Goal: Task Accomplishment & Management: Use online tool/utility

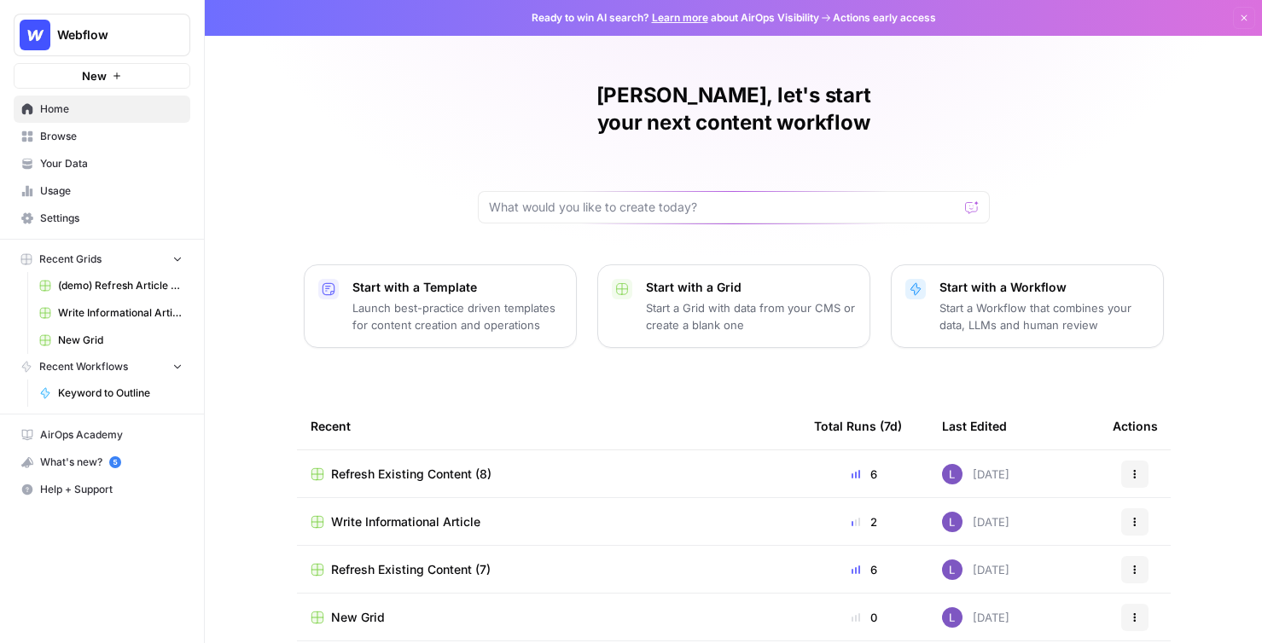
click at [67, 158] on span "Your Data" at bounding box center [111, 163] width 142 height 15
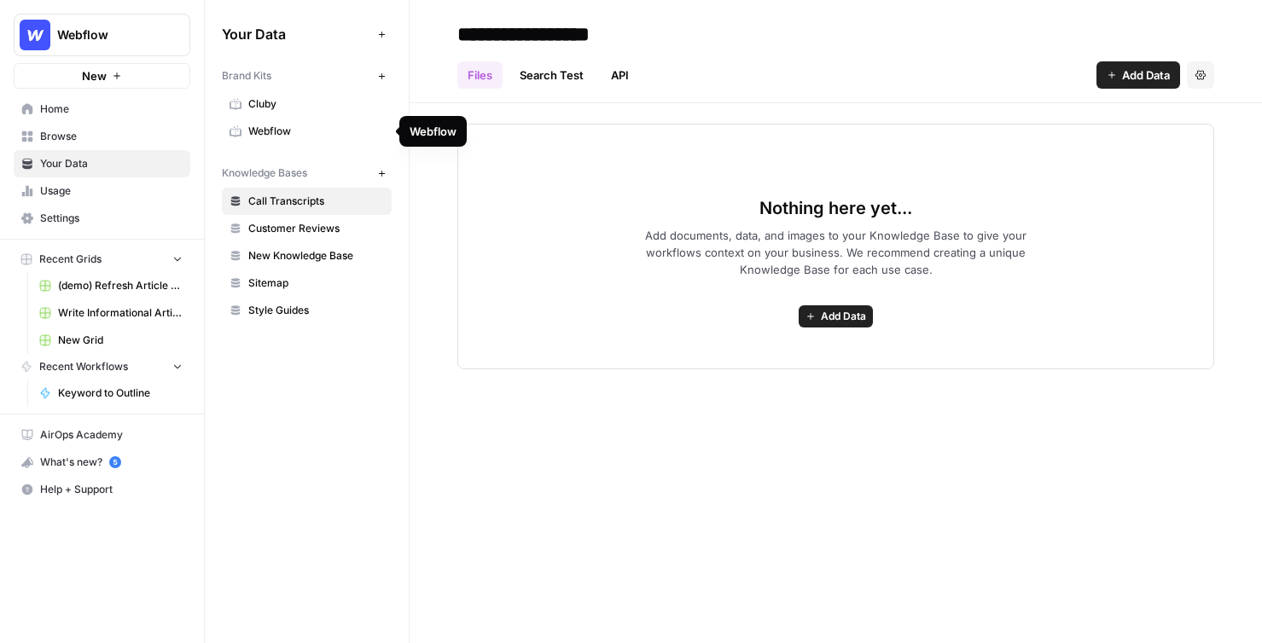
click at [288, 140] on link "Webflow" at bounding box center [307, 131] width 170 height 27
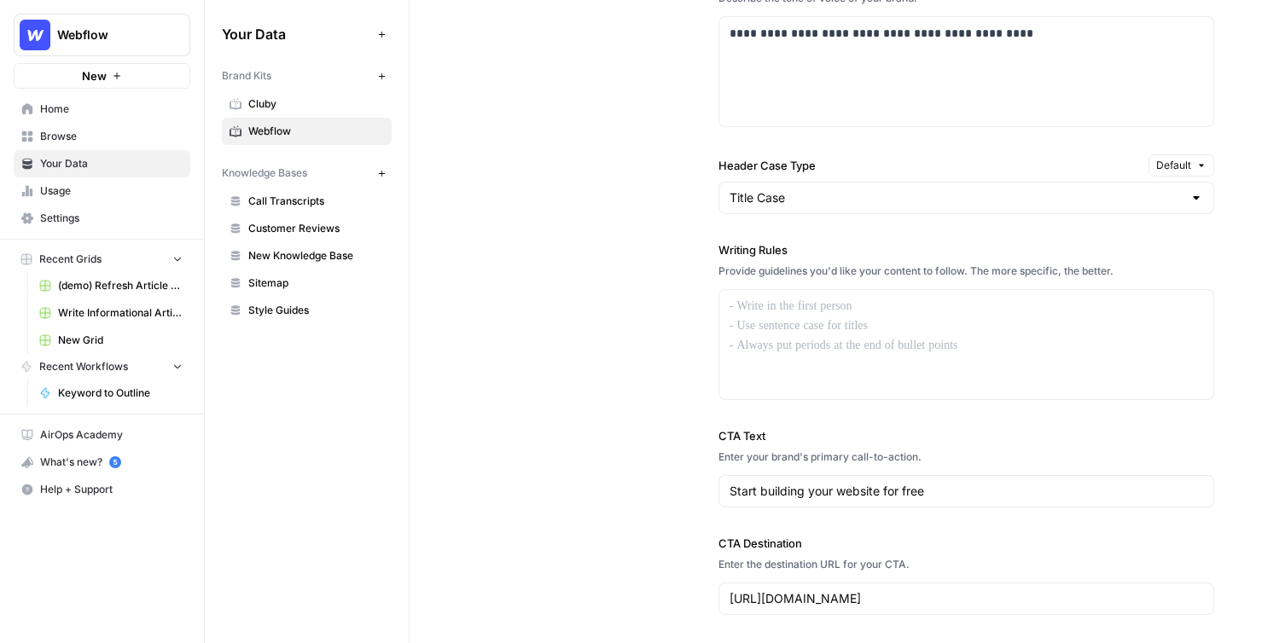
scroll to position [1336, 0]
click at [756, 316] on div at bounding box center [966, 341] width 494 height 109
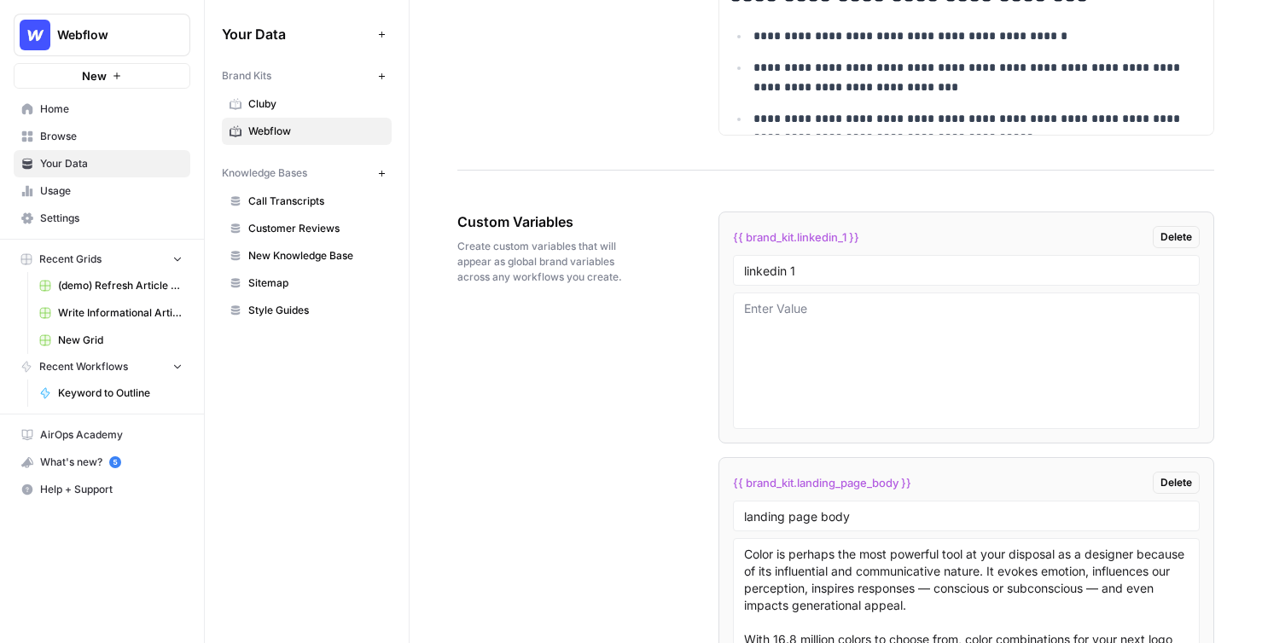
scroll to position [2660, 0]
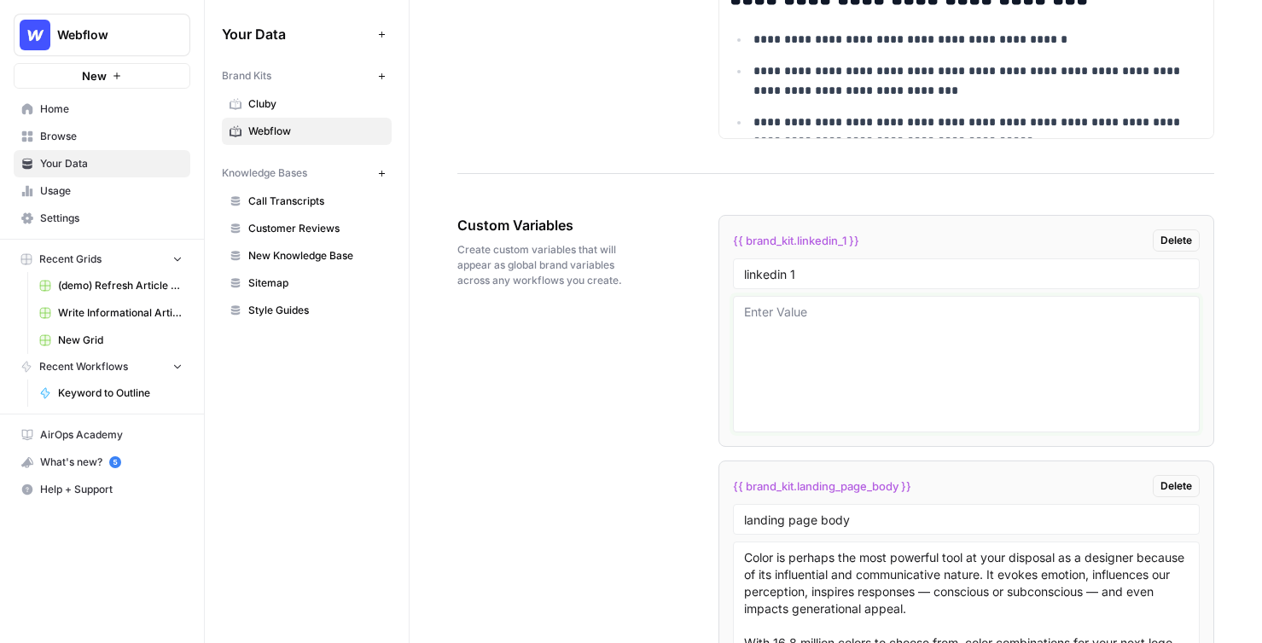
drag, startPoint x: 803, startPoint y: 316, endPoint x: 807, endPoint y: 399, distance: 83.7
click at [807, 399] on textarea at bounding box center [966, 364] width 444 height 121
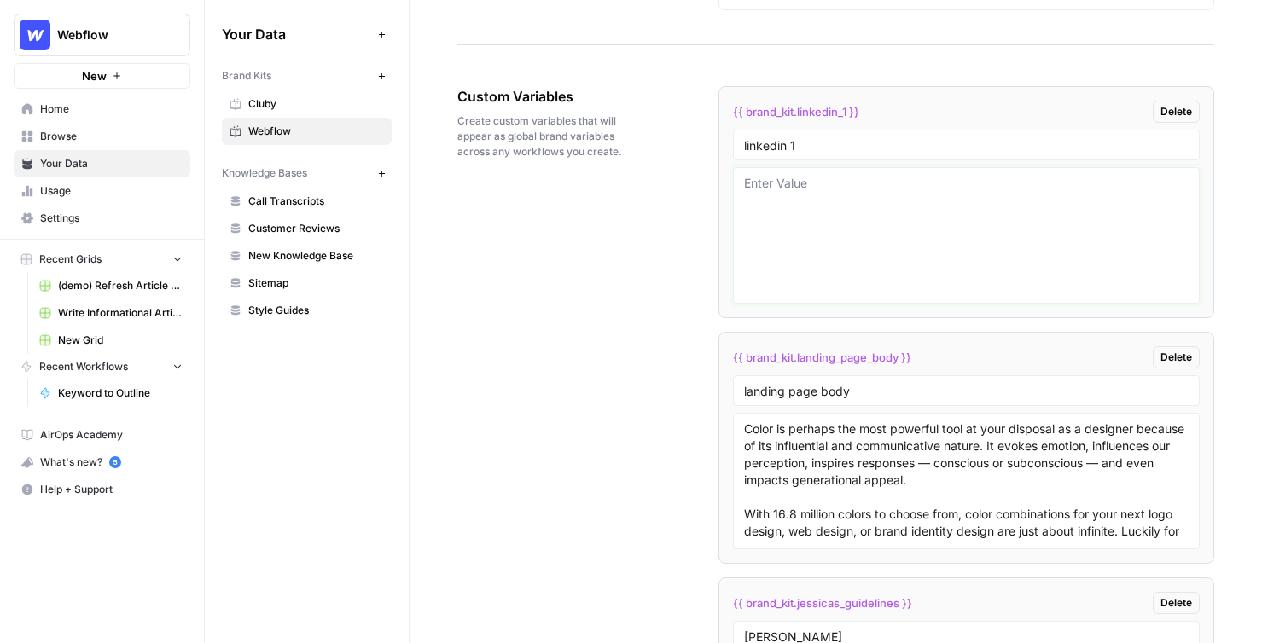
scroll to position [2845, 0]
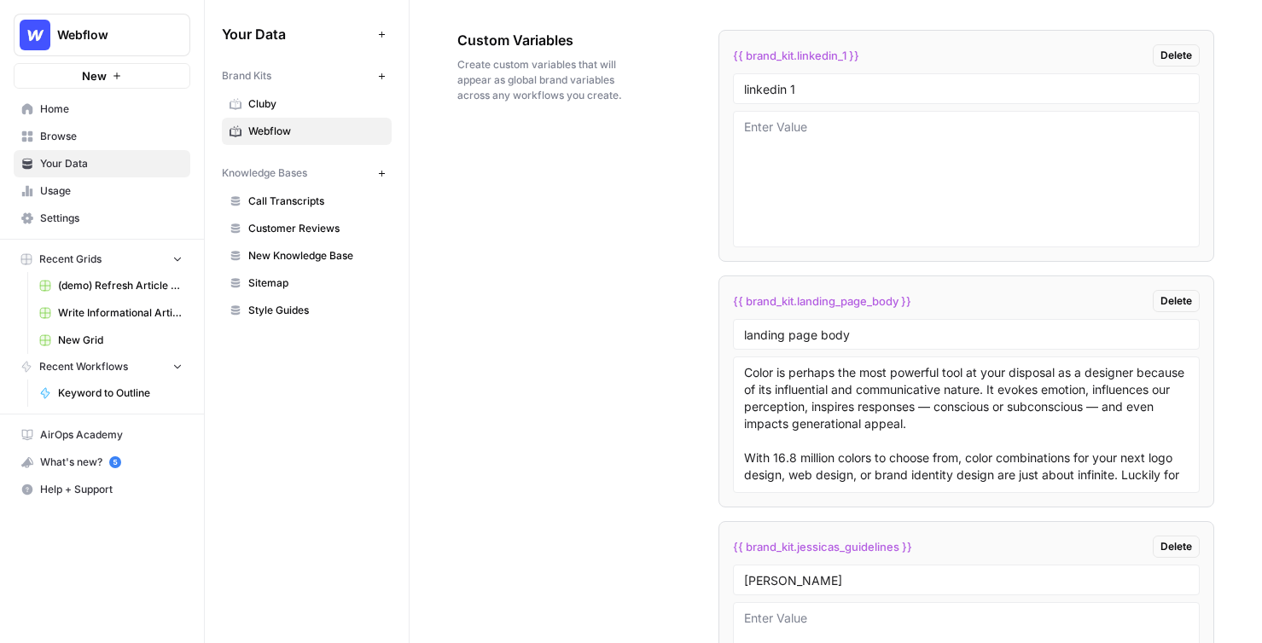
click at [245, 196] on link "Call Transcripts" at bounding box center [307, 201] width 170 height 27
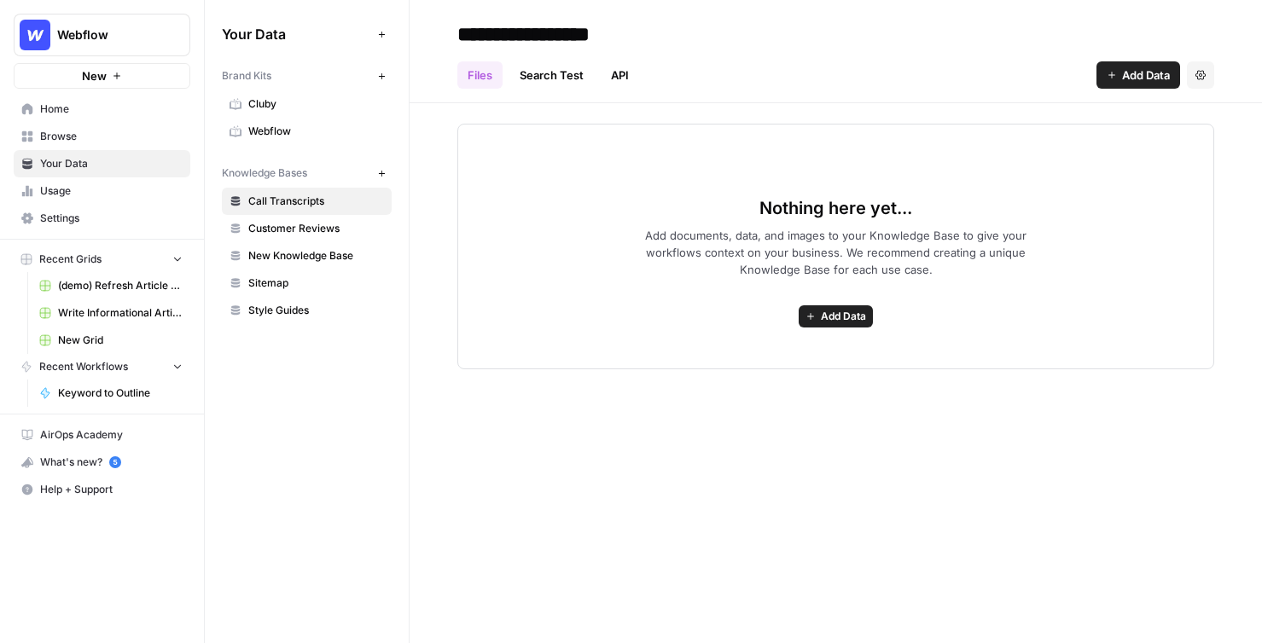
click at [838, 317] on span "Add Data" at bounding box center [843, 316] width 45 height 15
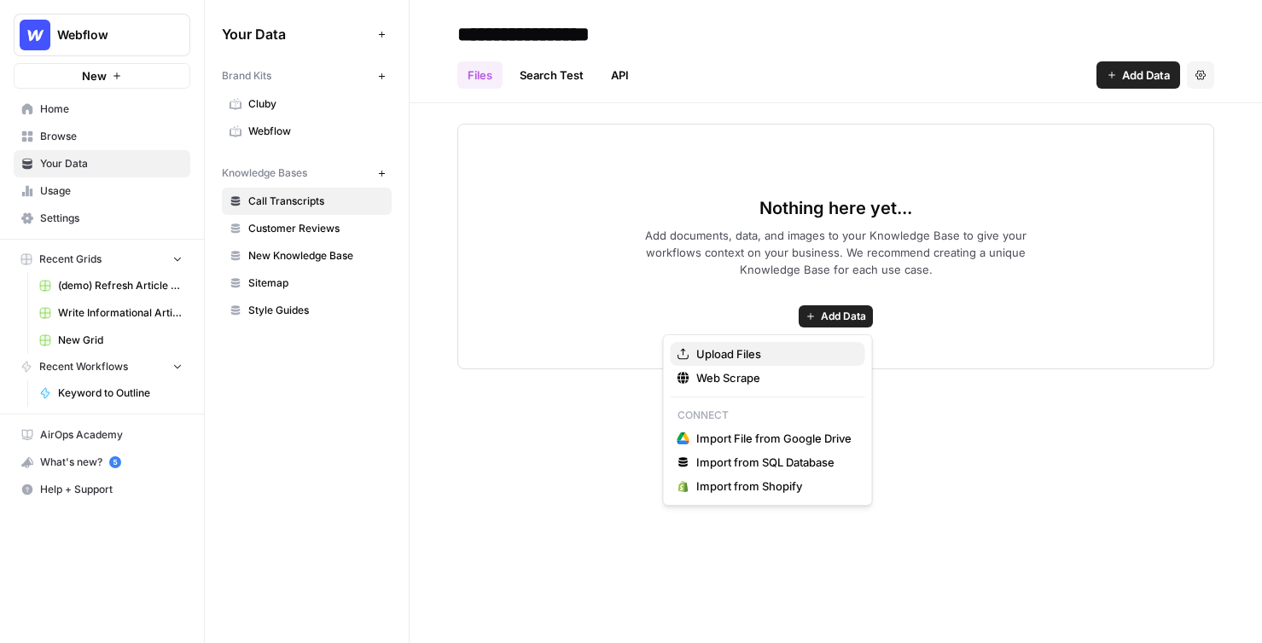
click at [740, 344] on button "Upload Files" at bounding box center [767, 354] width 194 height 24
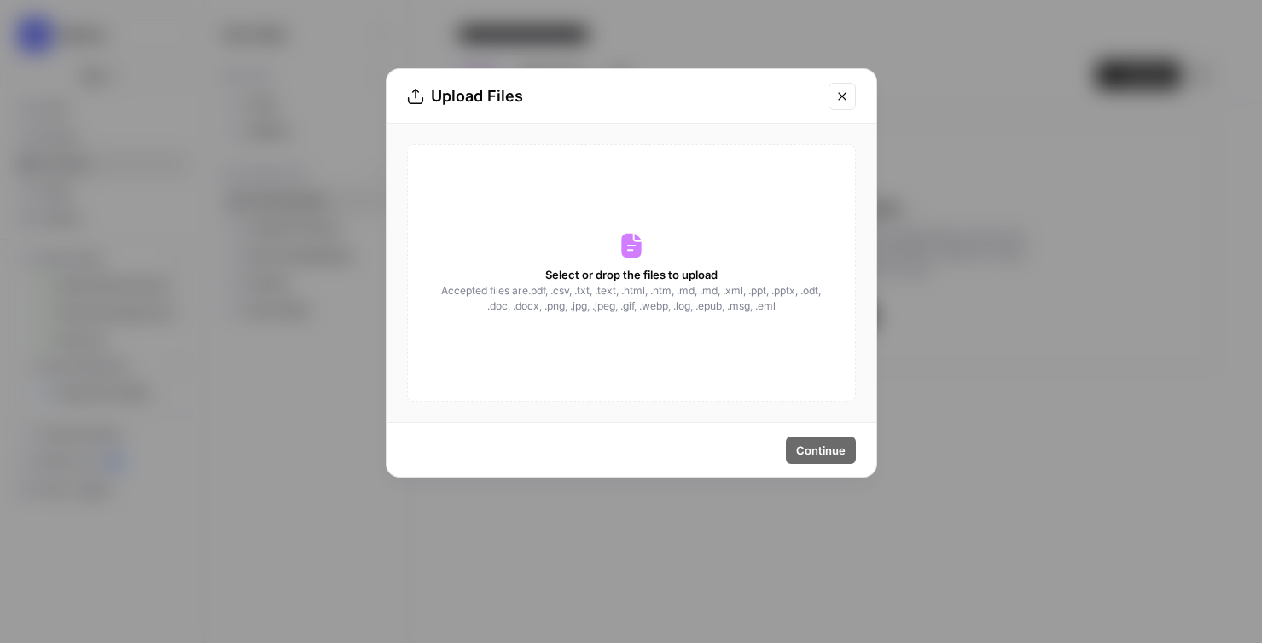
click at [837, 97] on icon "Close modal" at bounding box center [842, 97] width 14 height 14
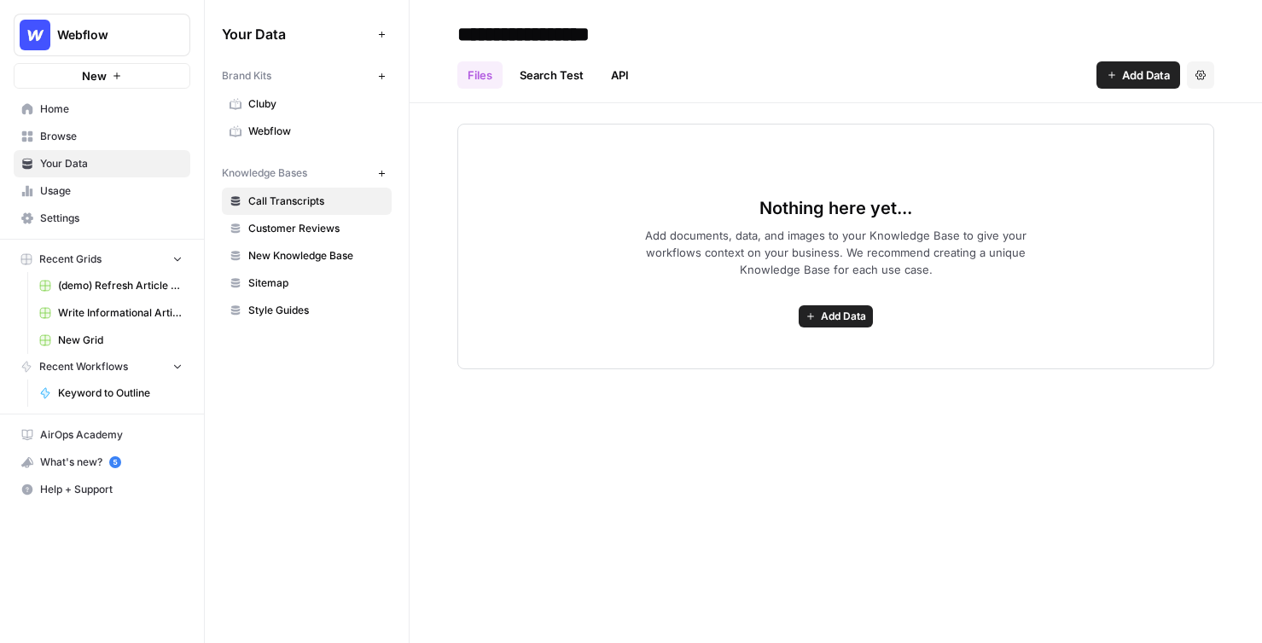
click at [956, 51] on div "Files Search Test API Add Data Settings" at bounding box center [835, 68] width 757 height 41
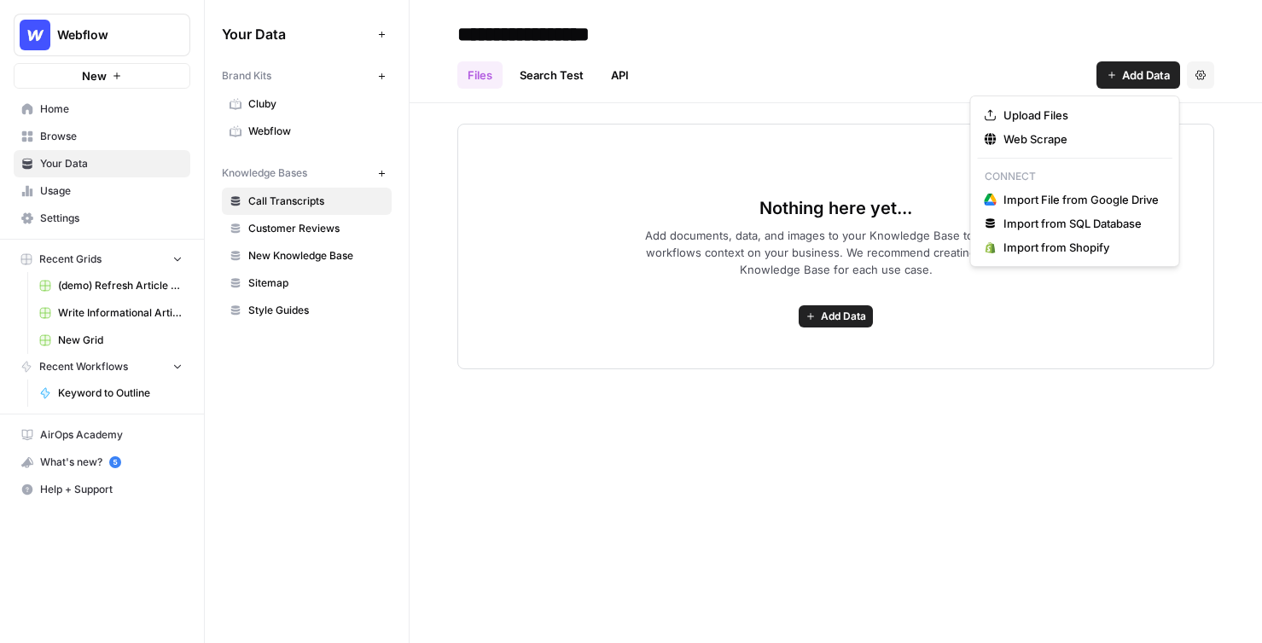
click at [956, 68] on span "Add Data" at bounding box center [1146, 75] width 48 height 17
click at [956, 143] on span "Web Scrape" at bounding box center [1080, 139] width 155 height 17
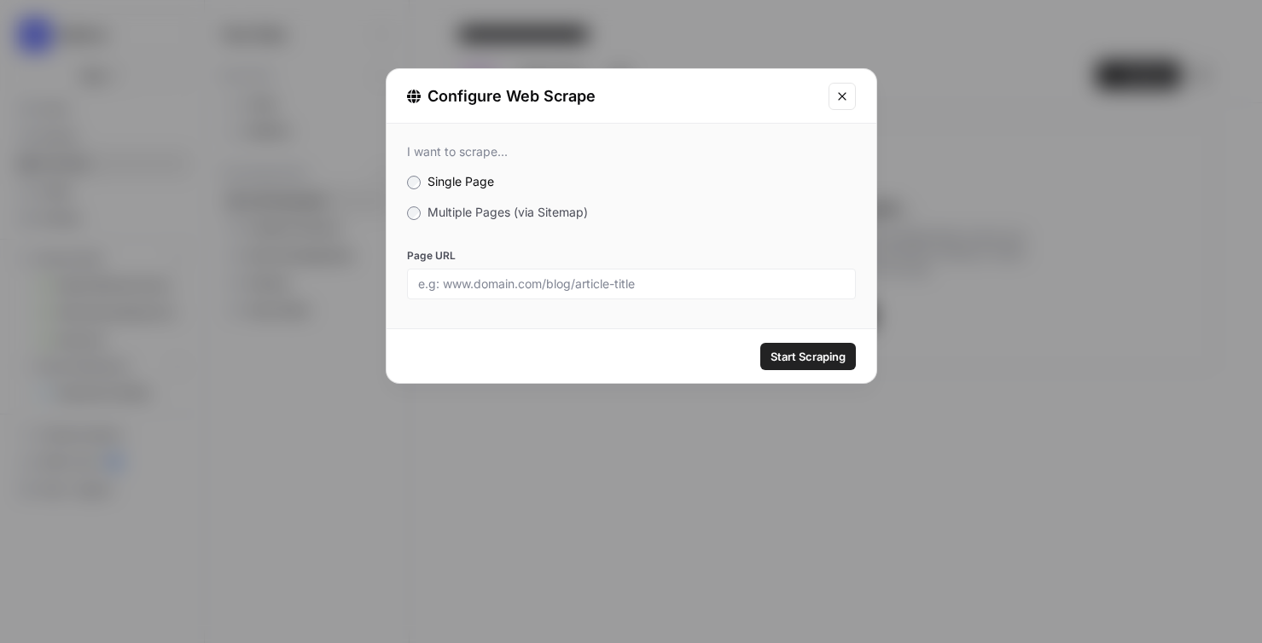
click at [437, 213] on span "Multiple Pages (via Sitemap)" at bounding box center [507, 212] width 160 height 15
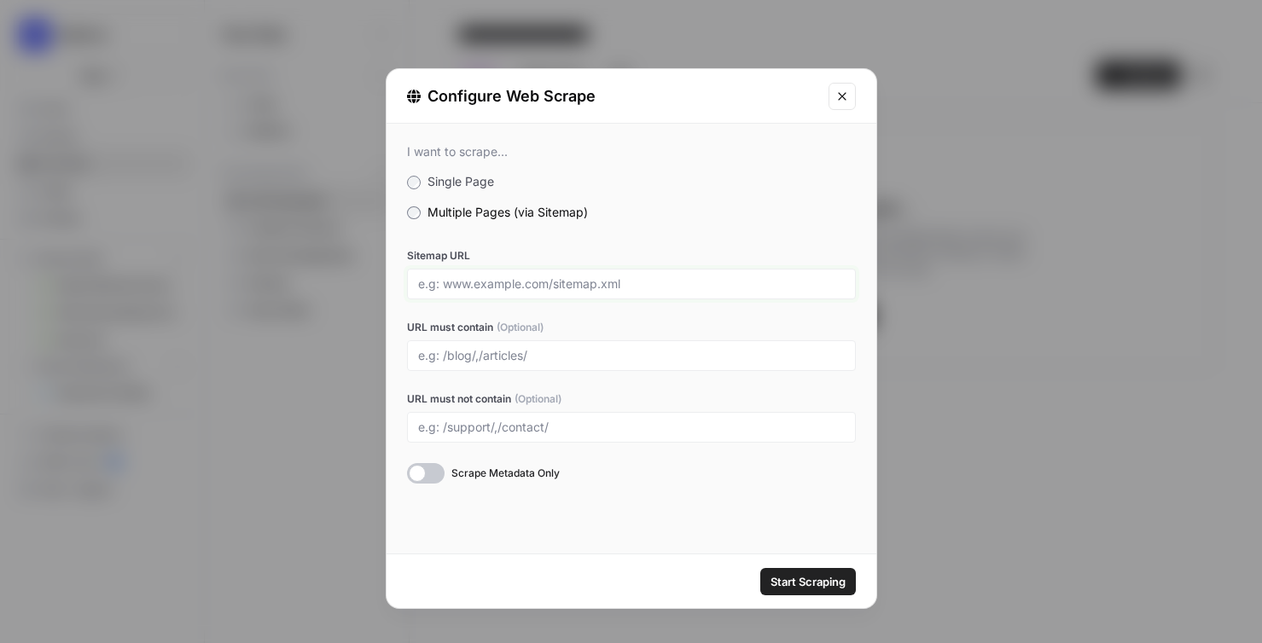
drag, startPoint x: 438, startPoint y: 286, endPoint x: 533, endPoint y: 289, distance: 95.6
click at [533, 289] on input "Sitemap URL" at bounding box center [631, 283] width 426 height 15
drag, startPoint x: 554, startPoint y: 282, endPoint x: 670, endPoint y: 281, distance: 116.0
click at [672, 282] on input "Sitemap URL" at bounding box center [631, 283] width 426 height 15
click at [784, 355] on input "URL must contain (Optional)" at bounding box center [631, 355] width 426 height 15
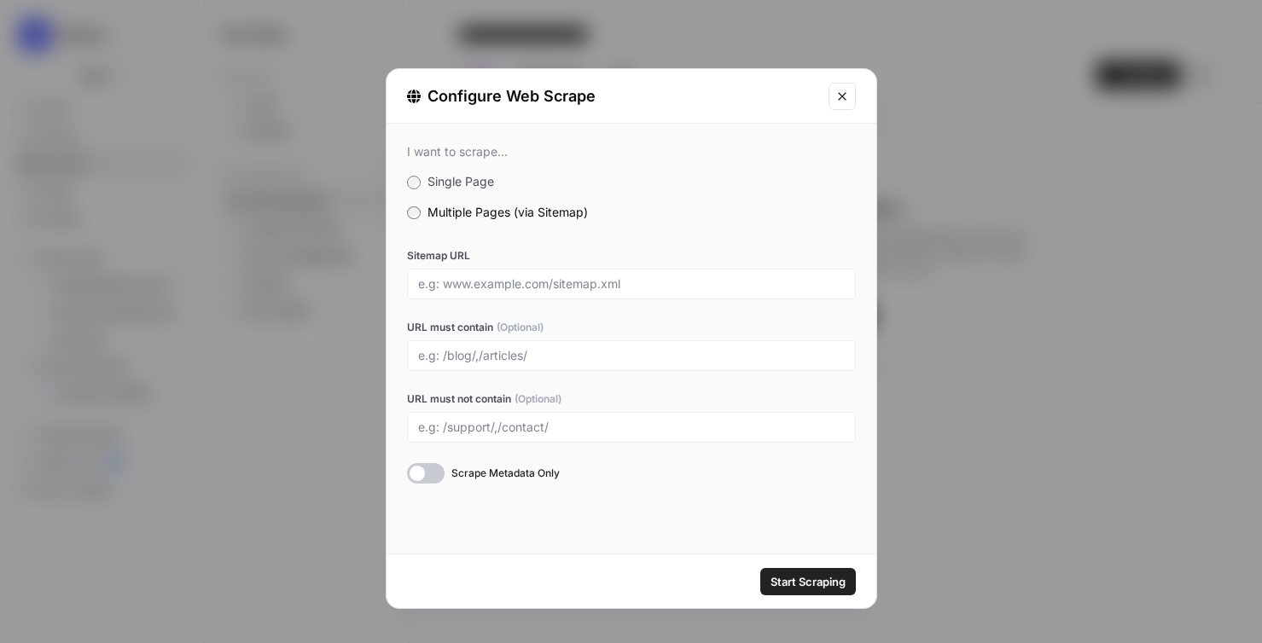
drag, startPoint x: 249, startPoint y: 355, endPoint x: 829, endPoint y: 130, distance: 622.2
click at [832, 145] on div "Configure Web Scrape I want to scrape... Single Page Multiple Pages (via Sitema…" at bounding box center [631, 321] width 1262 height 643
click at [832, 103] on button "Close modal" at bounding box center [841, 96] width 27 height 27
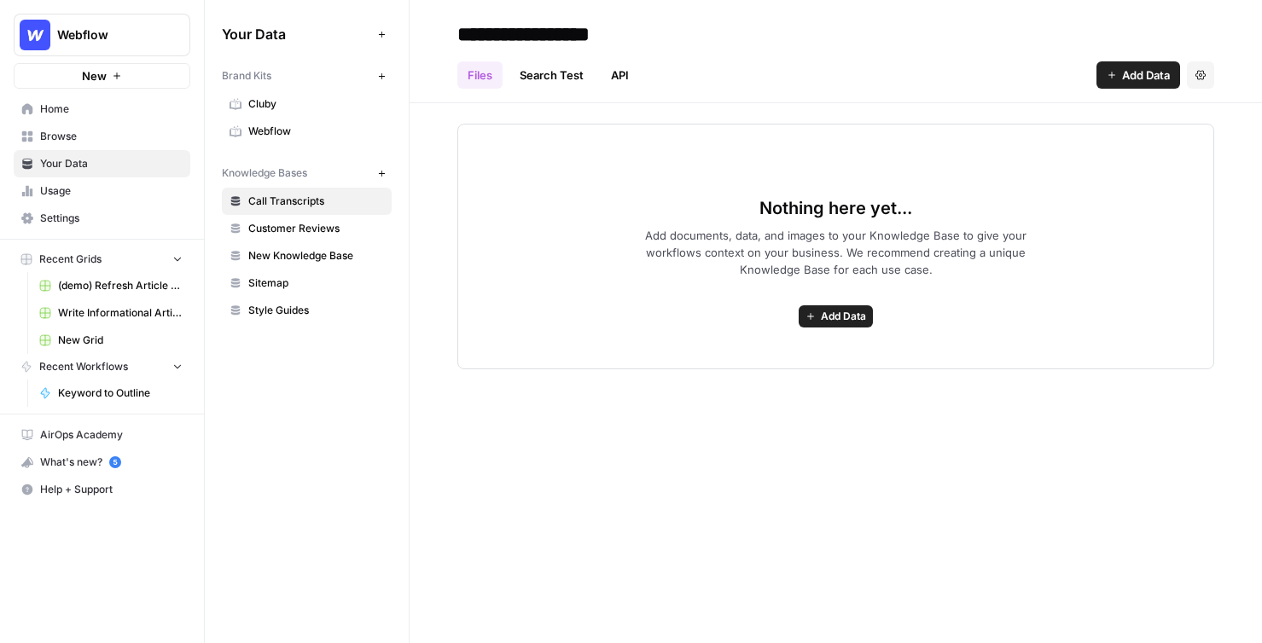
click at [82, 139] on span "Browse" at bounding box center [111, 136] width 142 height 15
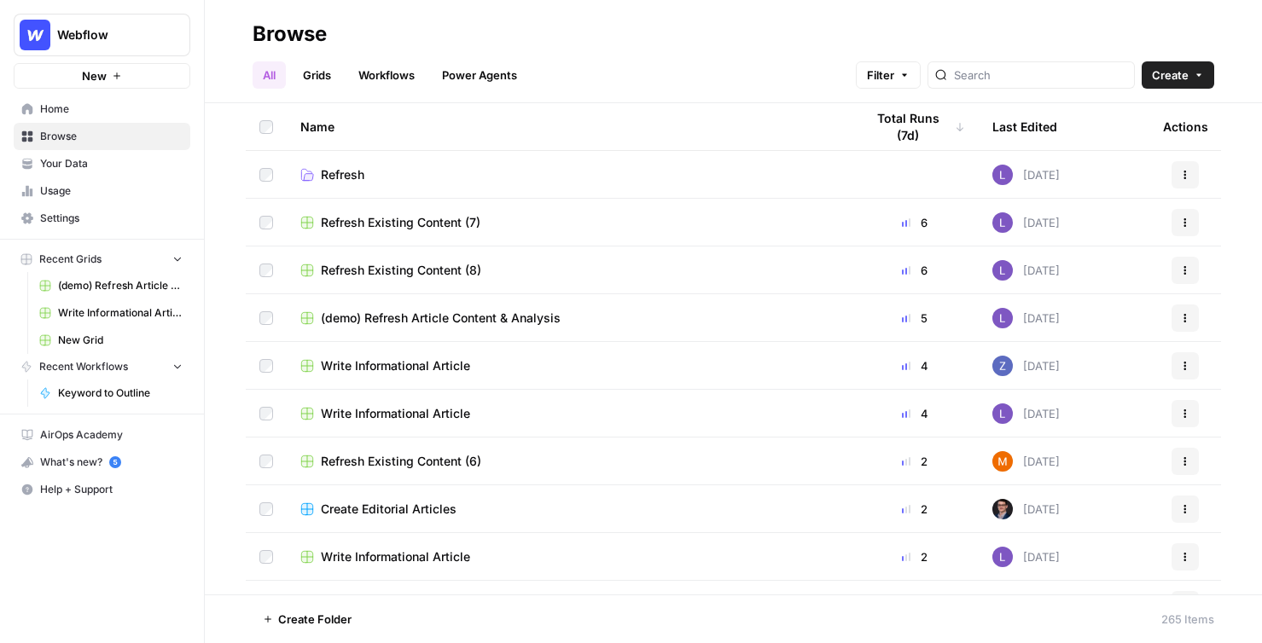
click at [956, 78] on span "Create" at bounding box center [1169, 75] width 37 height 17
click at [301, 78] on link "Grids" at bounding box center [317, 74] width 49 height 27
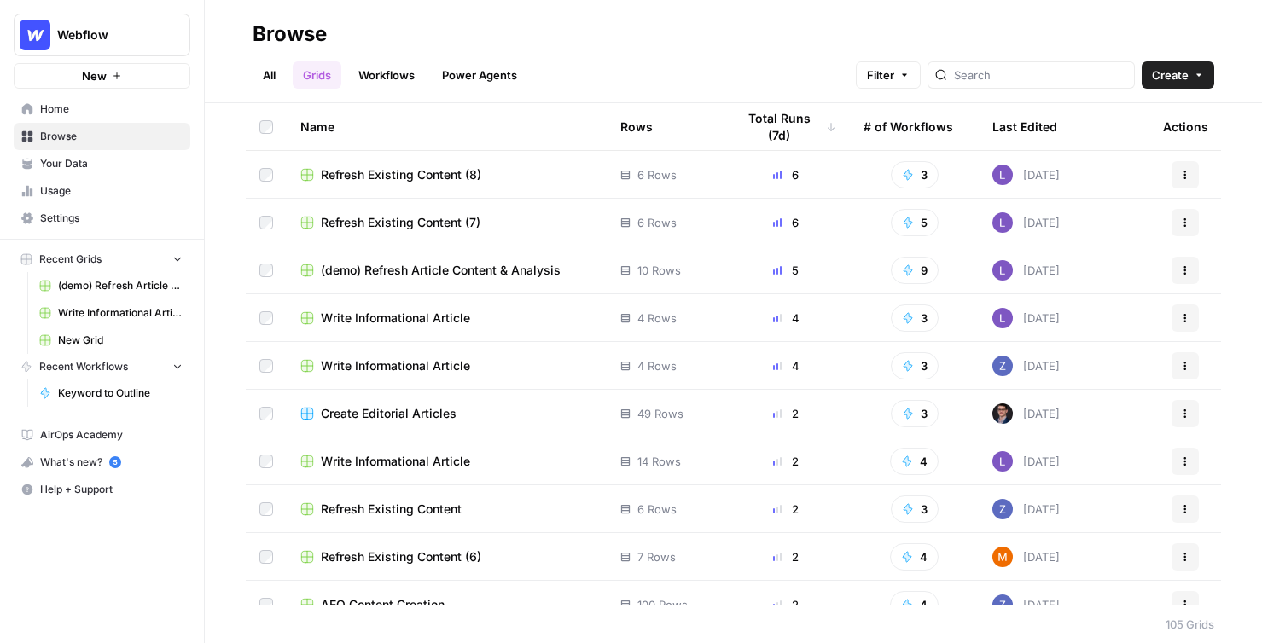
click at [956, 73] on span "Create" at bounding box center [1169, 75] width 37 height 17
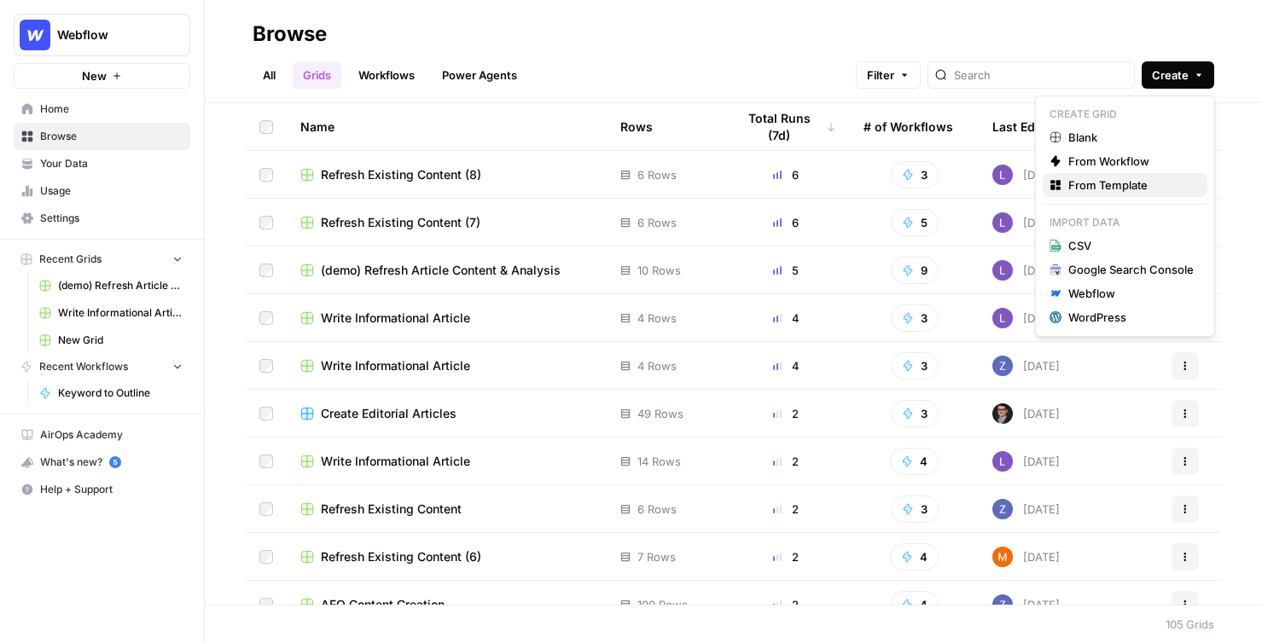
click at [956, 186] on span "From Template" at bounding box center [1130, 185] width 125 height 17
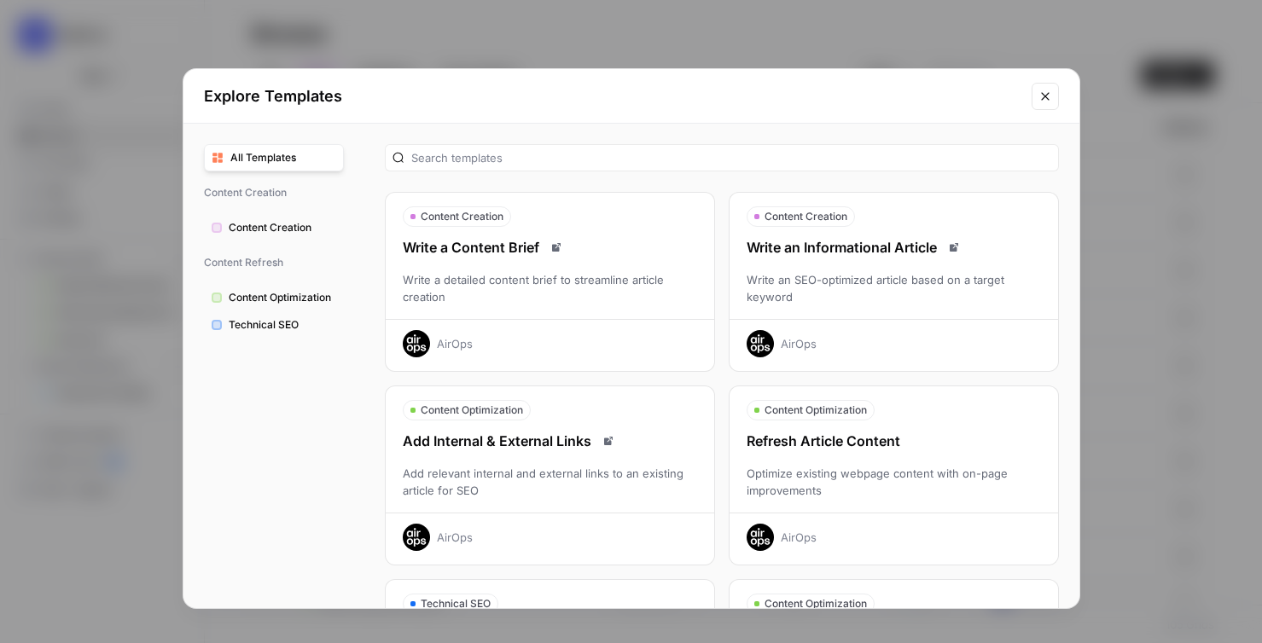
click at [905, 289] on div "Write an SEO-optimized article based on a target keyword" at bounding box center [893, 288] width 328 height 34
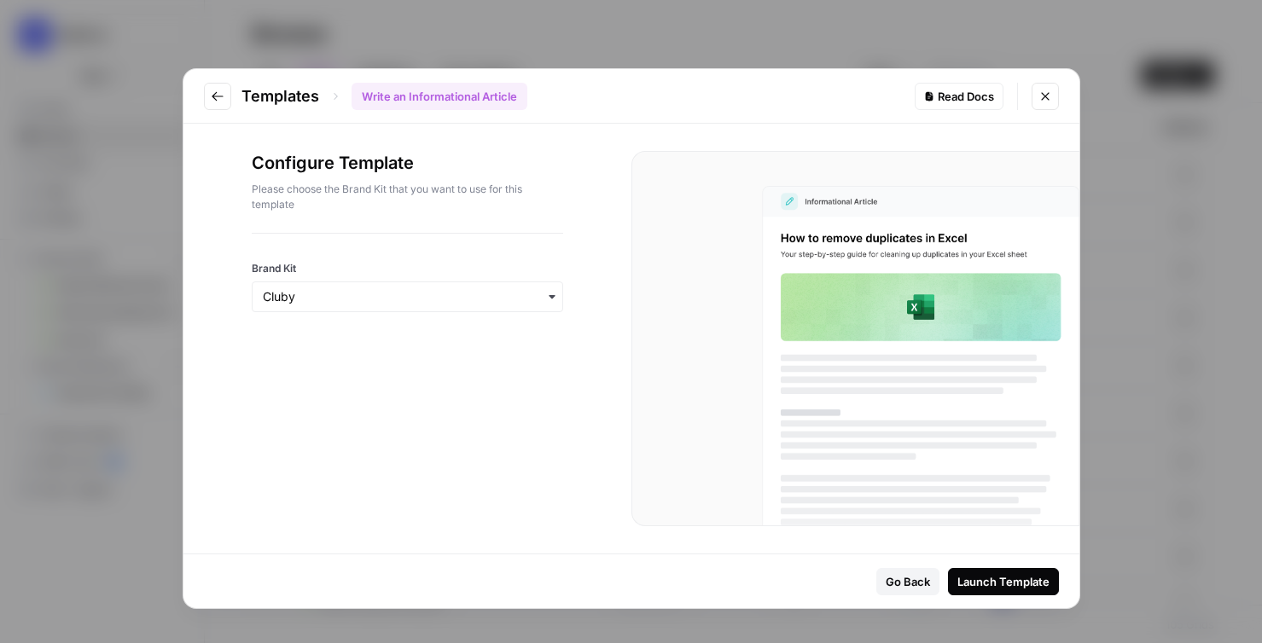
click at [956, 105] on button "Close modal" at bounding box center [1044, 96] width 27 height 27
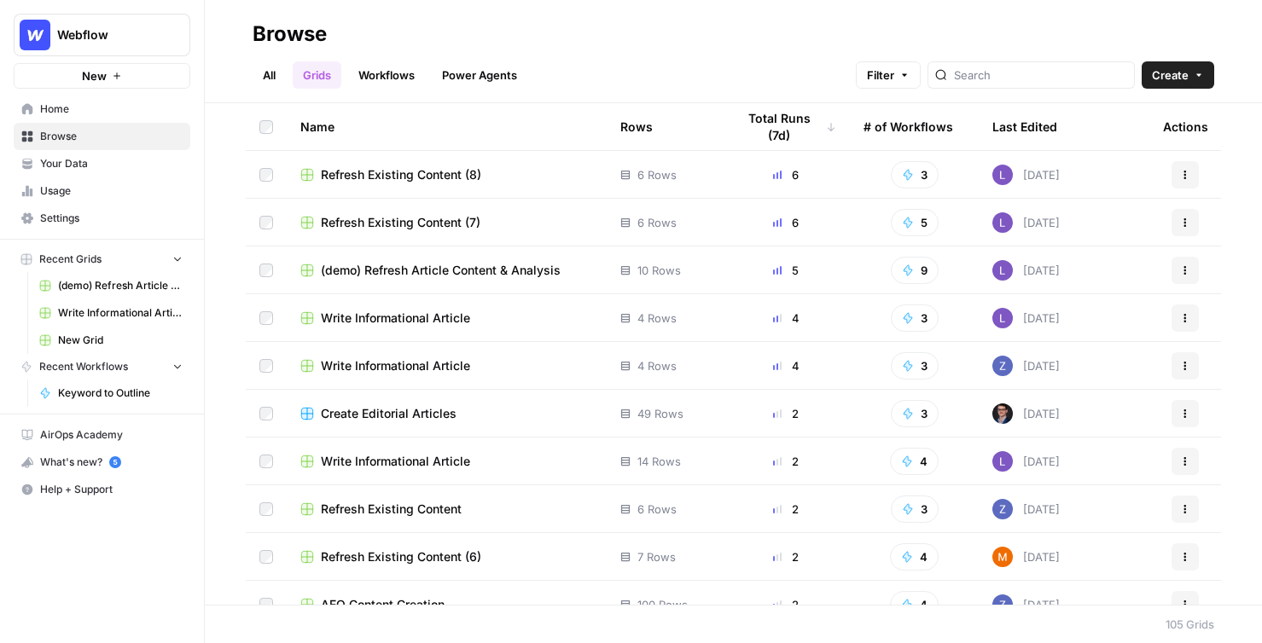
click at [365, 320] on span "Write Informational Article" at bounding box center [395, 318] width 149 height 17
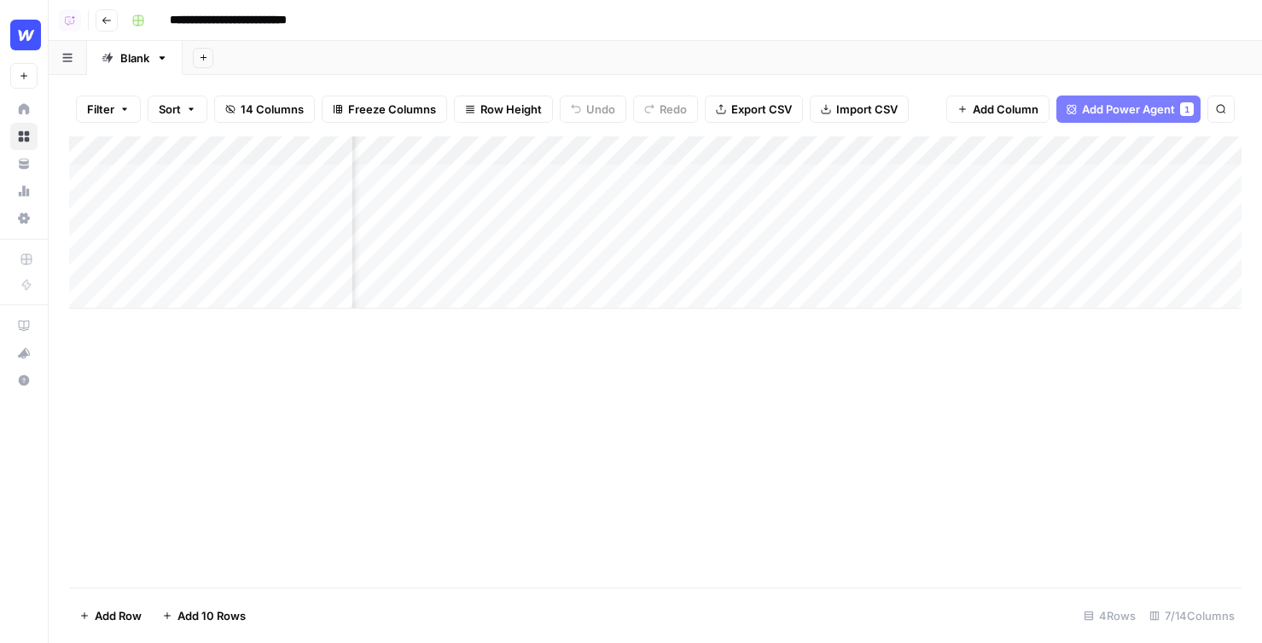
scroll to position [0, 171]
type input "**********"
click at [1109, 109] on span "Add Power Agent" at bounding box center [1143, 109] width 93 height 17
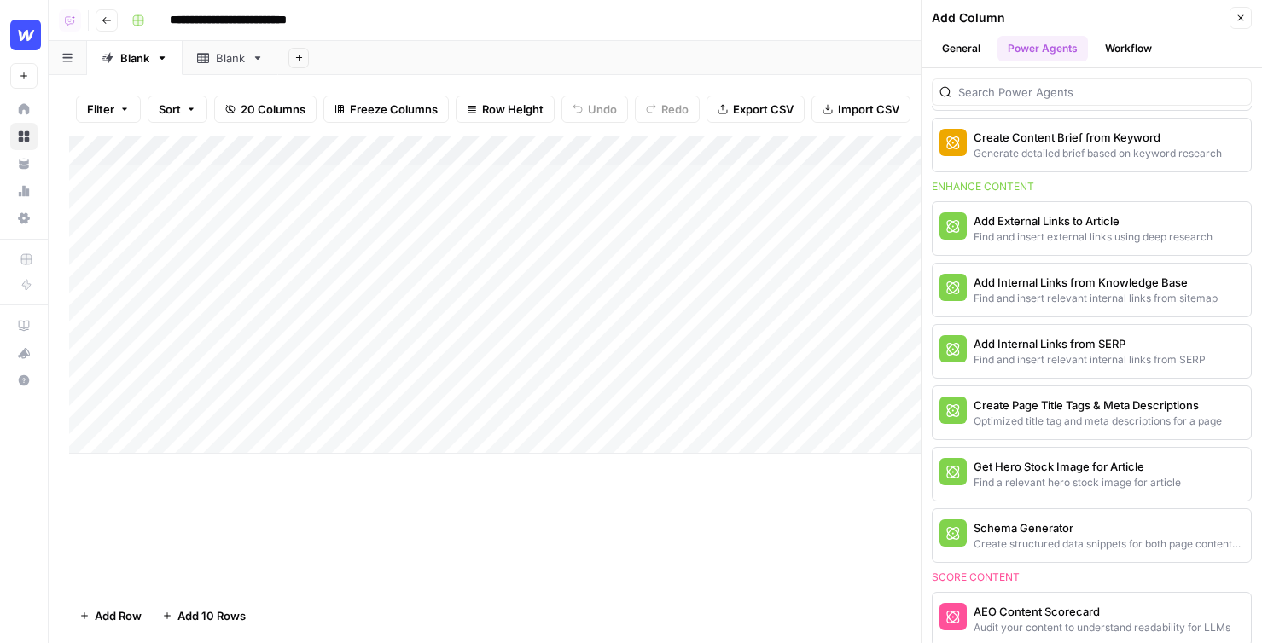
scroll to position [0, 0]
click at [1108, 50] on button "Workflow" at bounding box center [1127, 49] width 67 height 26
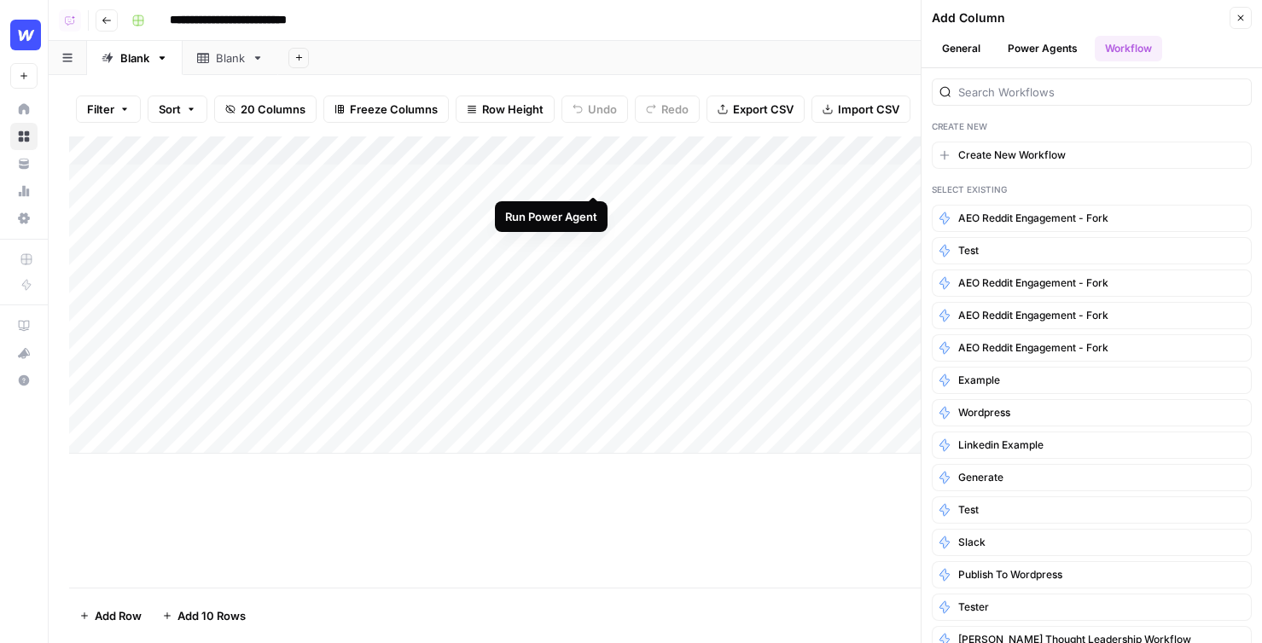
click at [596, 175] on div "Add Column" at bounding box center [655, 294] width 1172 height 317
click at [595, 200] on div "Add Column" at bounding box center [655, 294] width 1172 height 317
click at [595, 241] on div "Add Column" at bounding box center [655, 294] width 1172 height 317
click at [107, 23] on icon "button" at bounding box center [107, 20] width 10 height 10
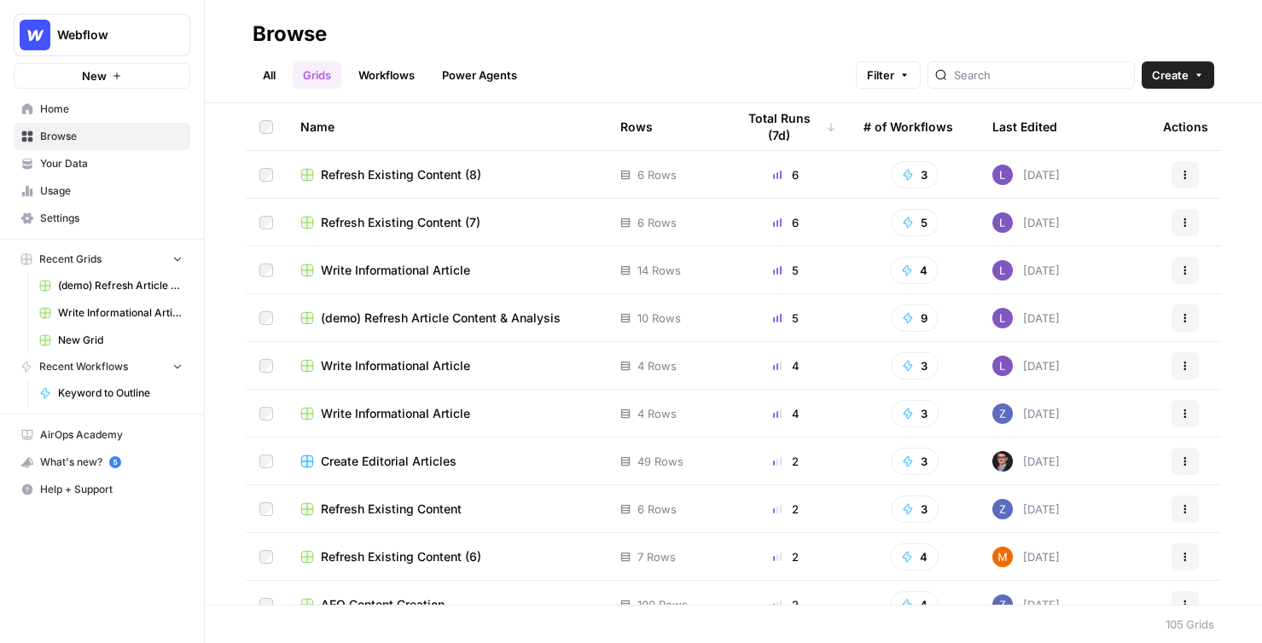
click at [398, 68] on link "Workflows" at bounding box center [386, 74] width 77 height 27
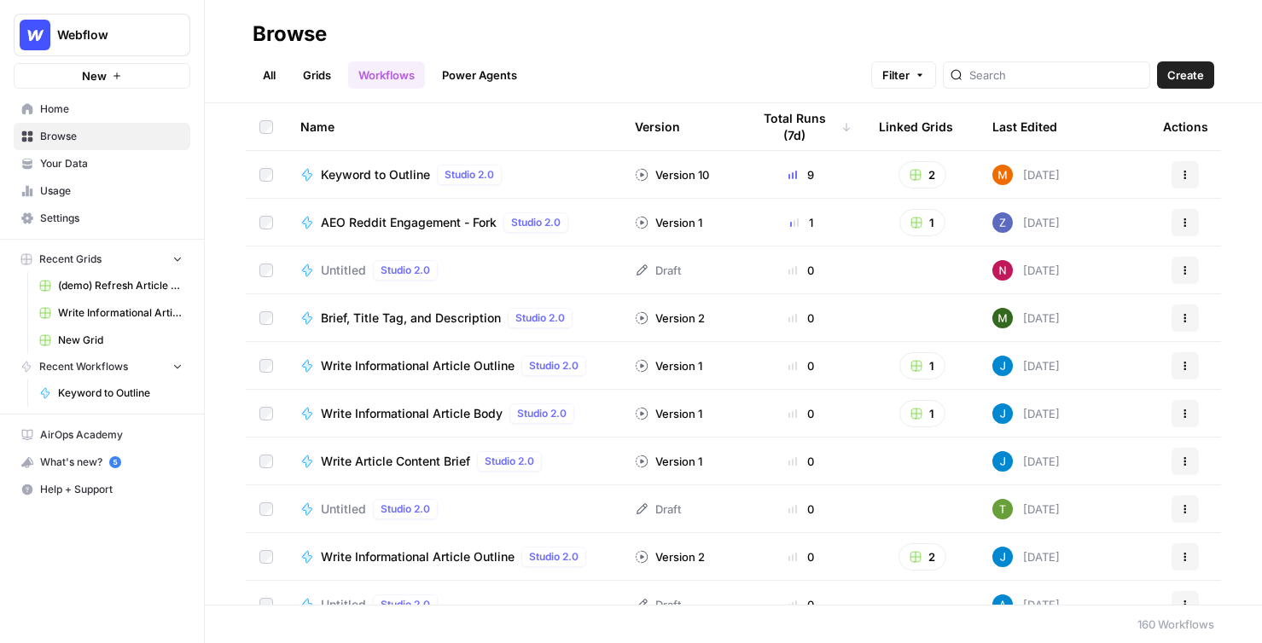
click at [1181, 78] on span "Create" at bounding box center [1185, 75] width 37 height 17
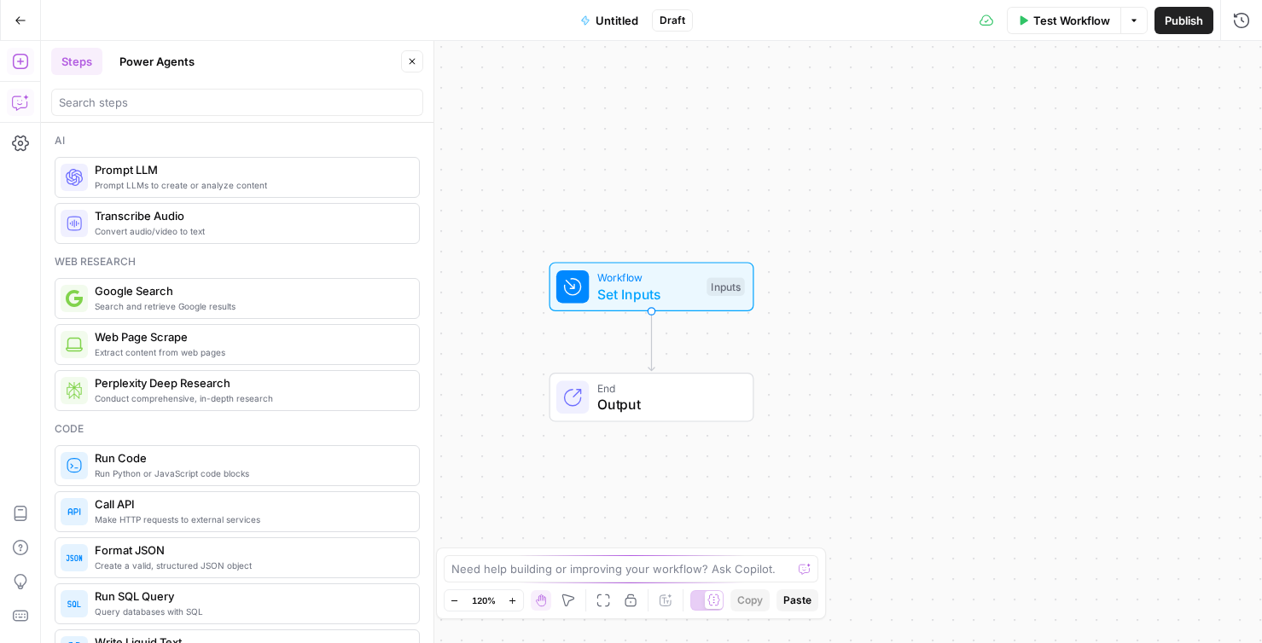
click at [17, 95] on button "Copilot" at bounding box center [20, 102] width 27 height 27
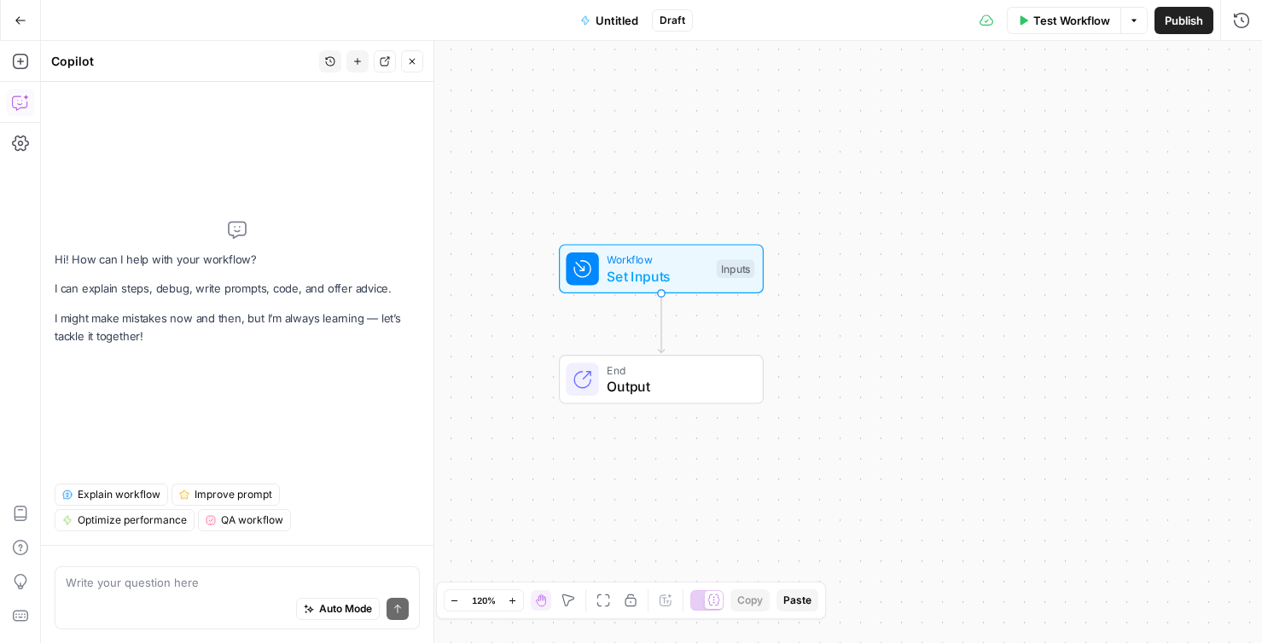
click at [22, 26] on button "Go Back" at bounding box center [20, 20] width 31 height 31
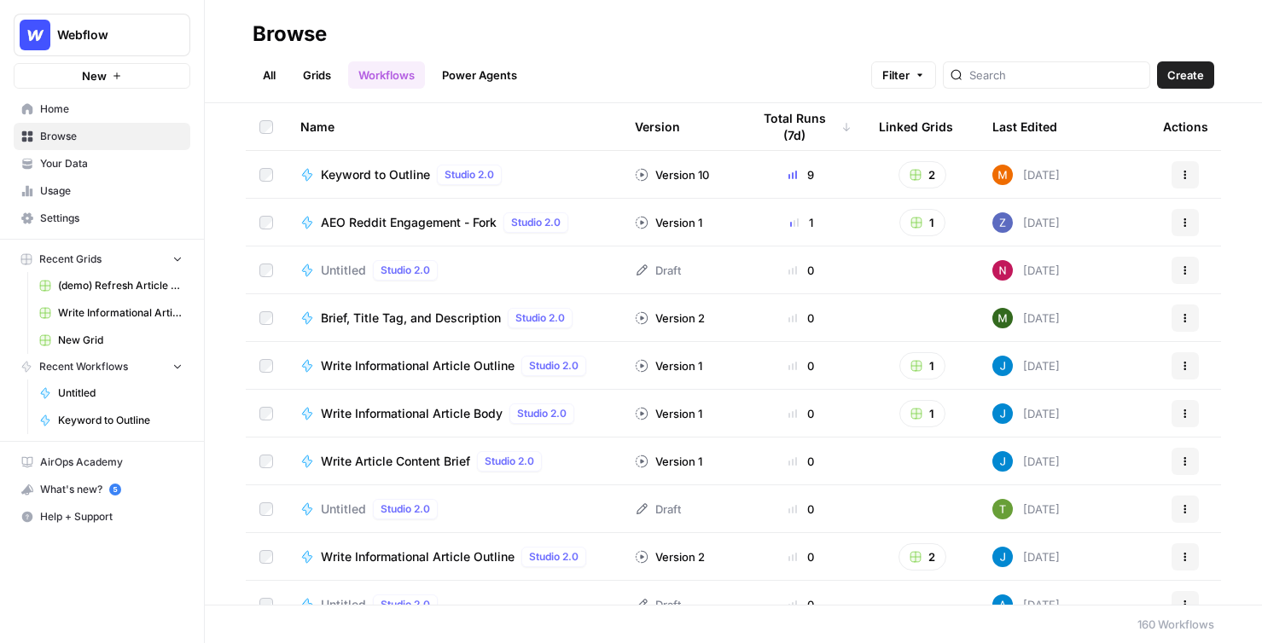
click at [316, 72] on link "Grids" at bounding box center [317, 74] width 49 height 27
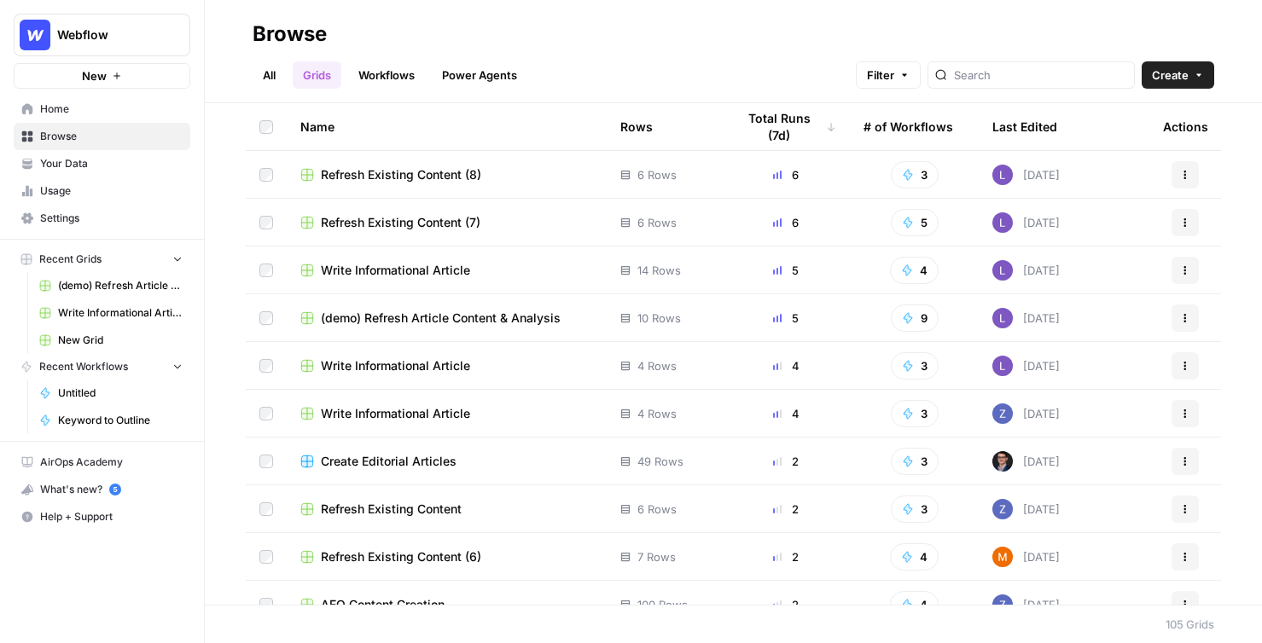
click at [388, 170] on span "Refresh Existing Content (8)" at bounding box center [401, 174] width 160 height 17
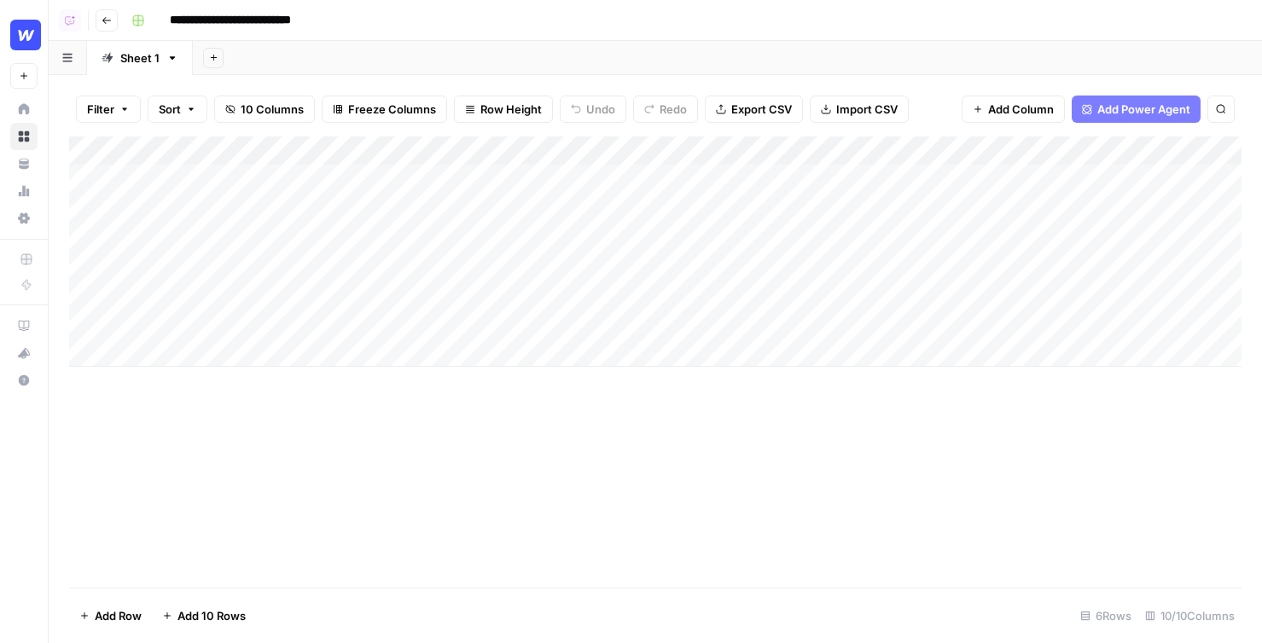
click at [1172, 111] on span "Add Power Agent" at bounding box center [1143, 109] width 93 height 17
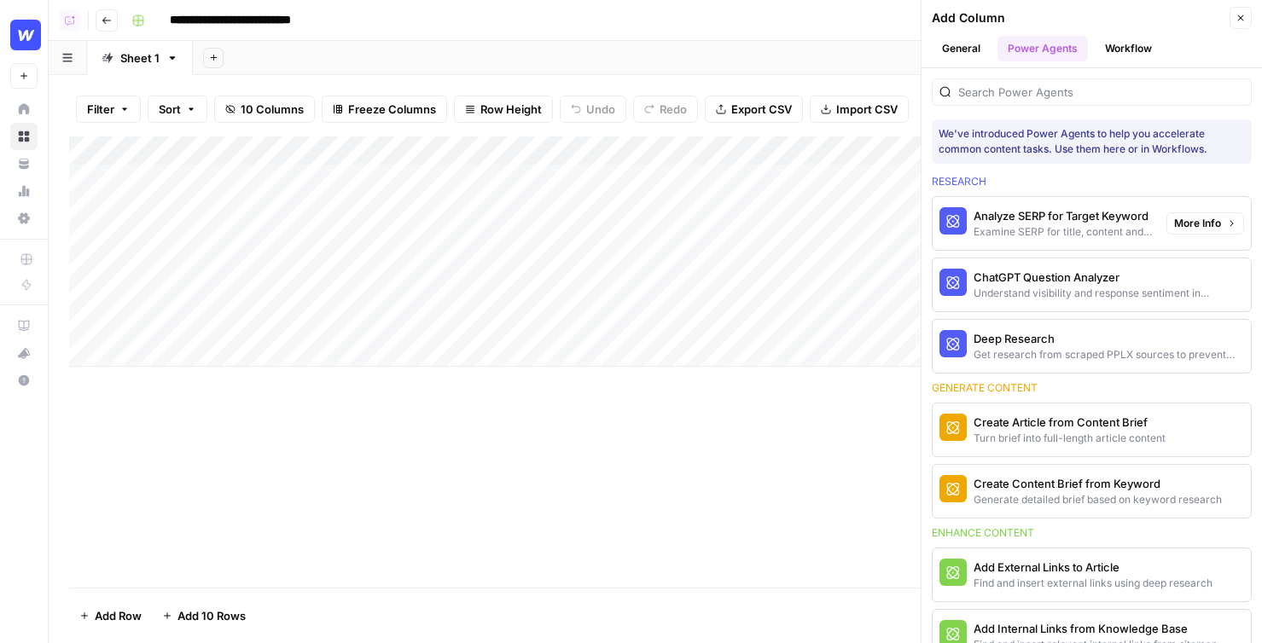
click at [1210, 222] on span "More Info" at bounding box center [1197, 223] width 47 height 15
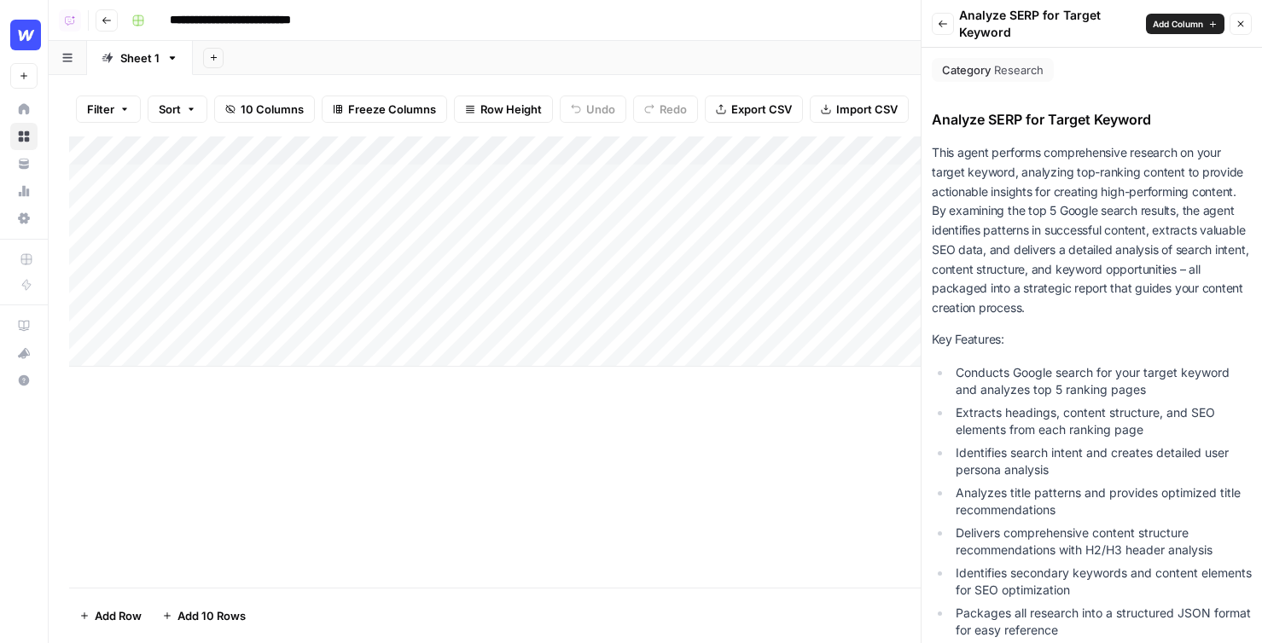
scroll to position [489, 0]
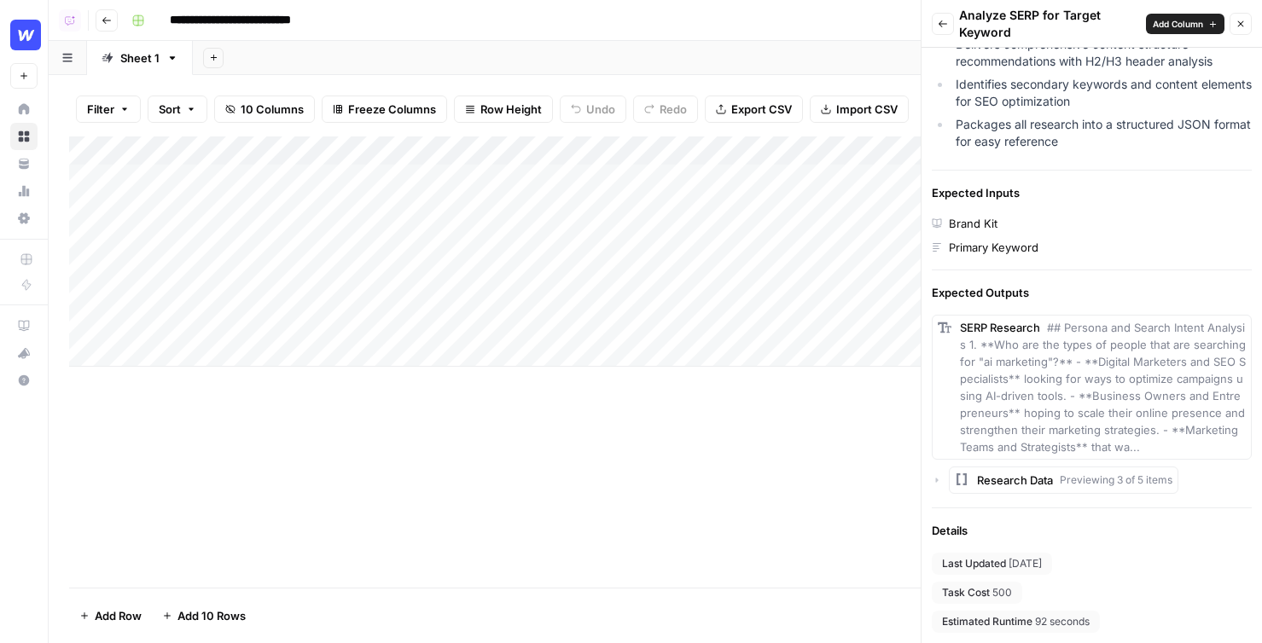
drag, startPoint x: 995, startPoint y: 594, endPoint x: 1009, endPoint y: 593, distance: 13.7
click at [1009, 593] on span "500" at bounding box center [1002, 592] width 20 height 15
click at [1252, 26] on header "Back Analyze SERP for Target Keyword Add Column Close" at bounding box center [1091, 24] width 340 height 48
click at [1243, 26] on icon "button" at bounding box center [1240, 24] width 10 height 10
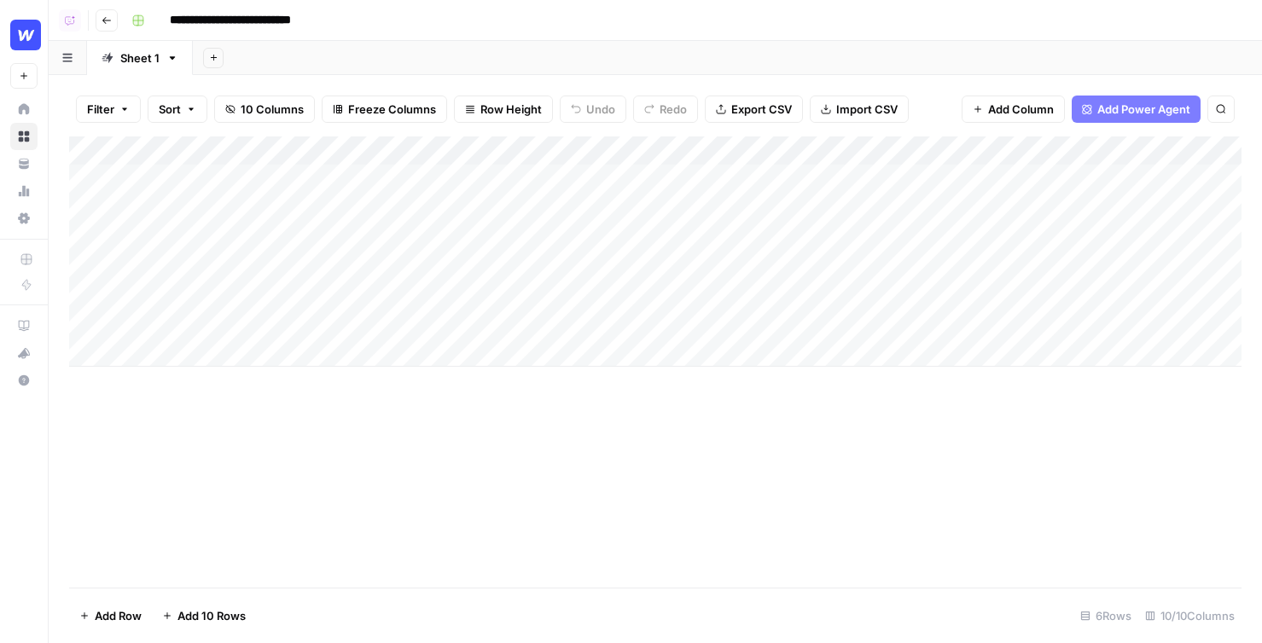
click at [1038, 108] on span "Add Column" at bounding box center [1021, 109] width 66 height 17
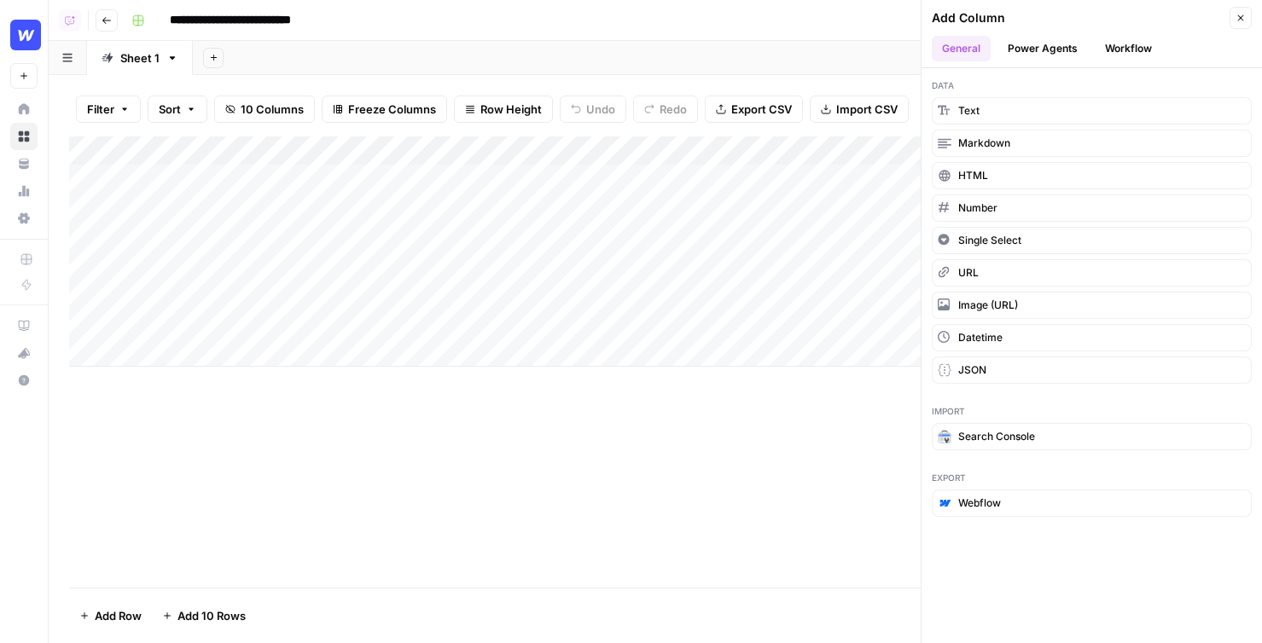
click at [1131, 43] on button "Workflow" at bounding box center [1127, 49] width 67 height 26
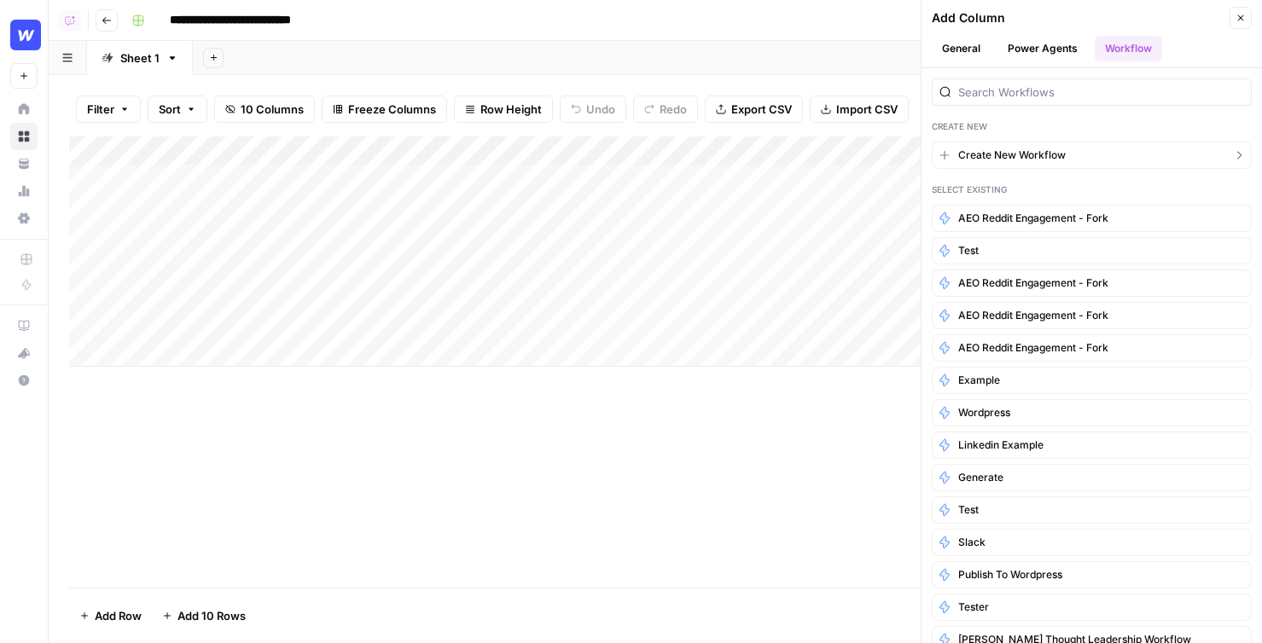
click at [1096, 159] on button "Create New Workflow" at bounding box center [1091, 155] width 320 height 27
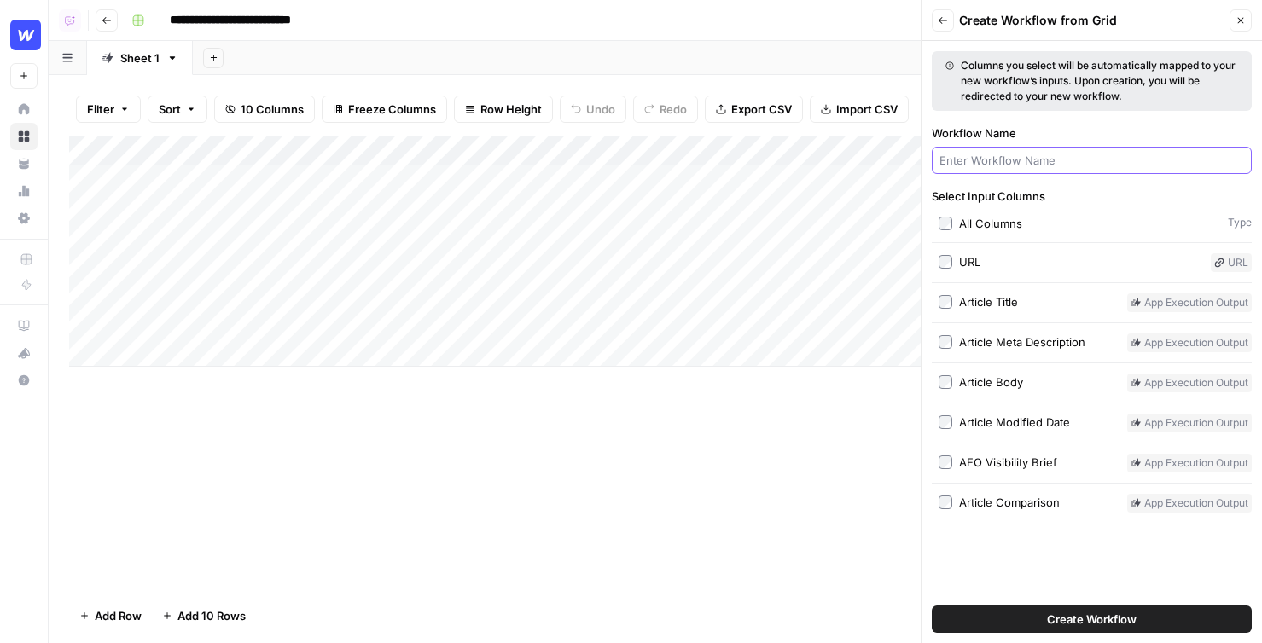
click at [1053, 167] on input "Workflow Name" at bounding box center [1091, 160] width 305 height 17
type input "wordpress"
click at [931, 606] on button "Create Workflow" at bounding box center [1091, 619] width 320 height 27
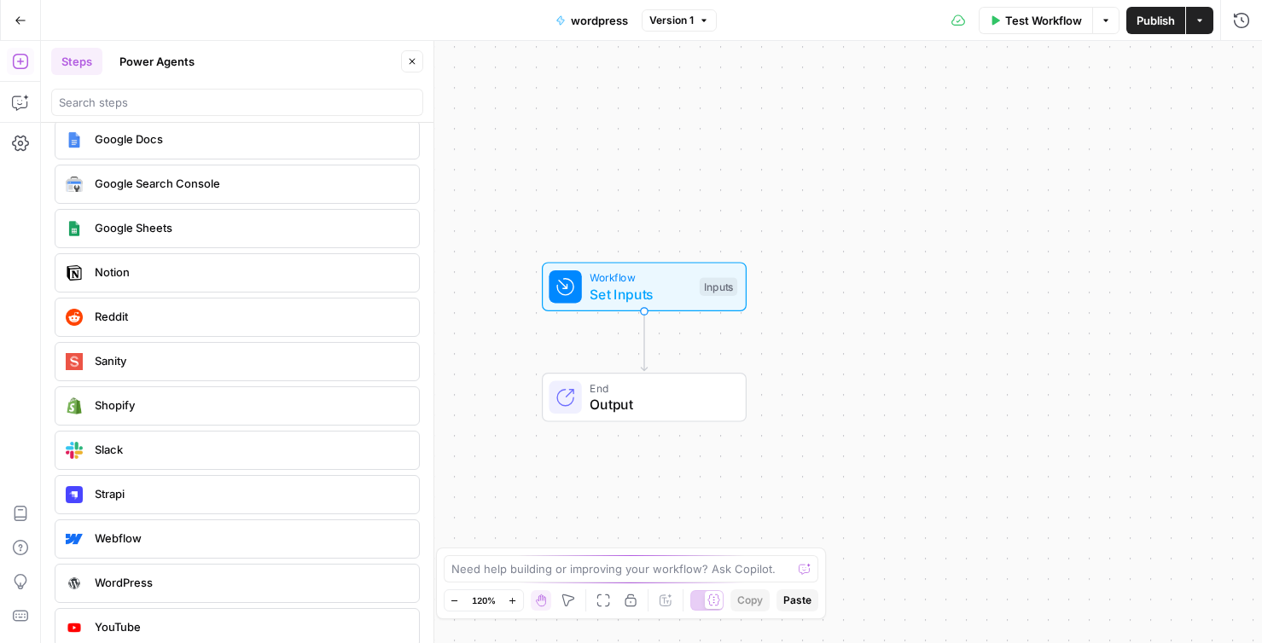
scroll to position [3197, 0]
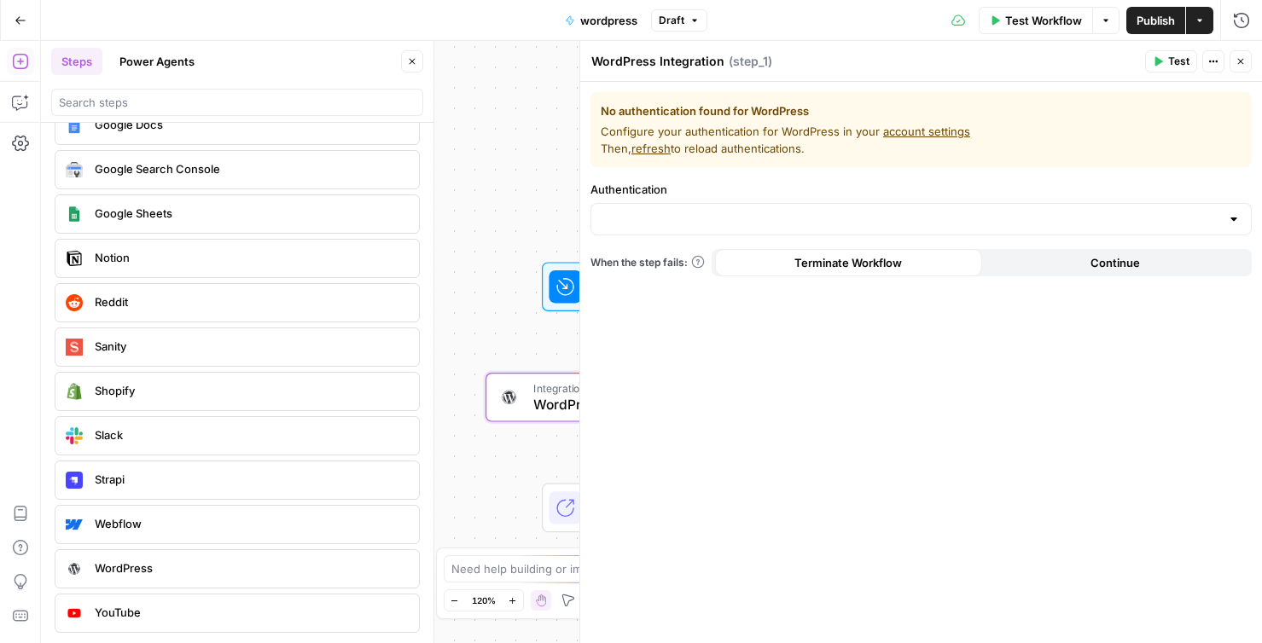
click at [898, 126] on link "account settings" at bounding box center [926, 132] width 87 height 14
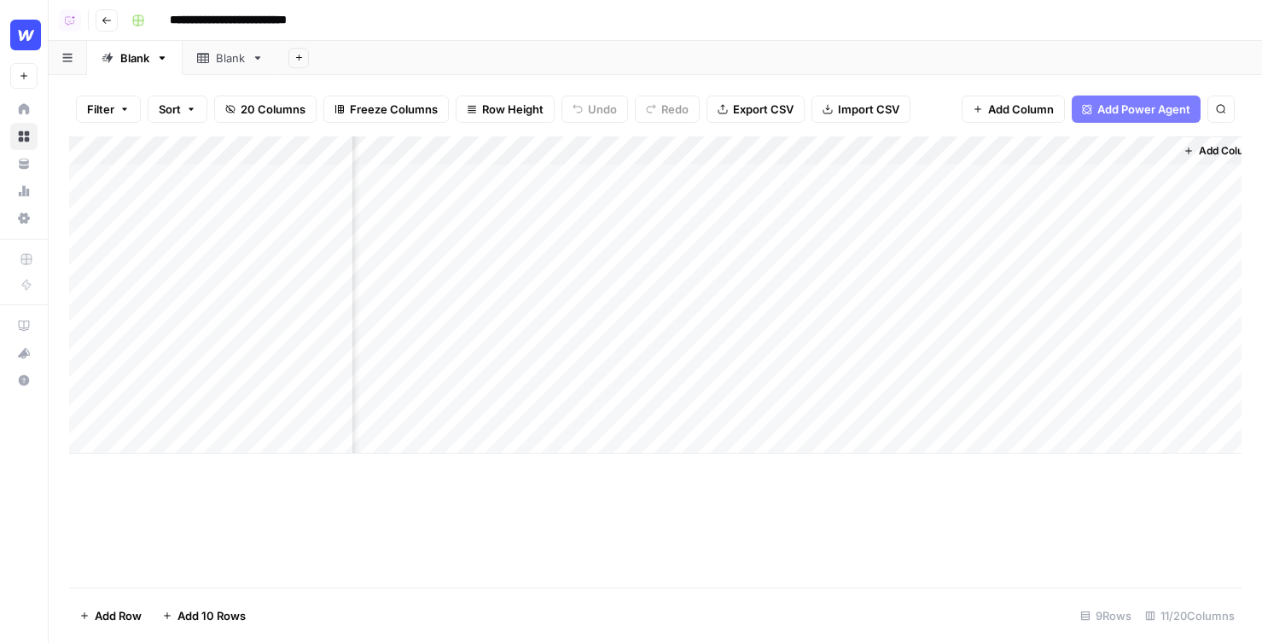
scroll to position [0, 1009]
click at [1039, 178] on div "Add Column" at bounding box center [655, 294] width 1172 height 317
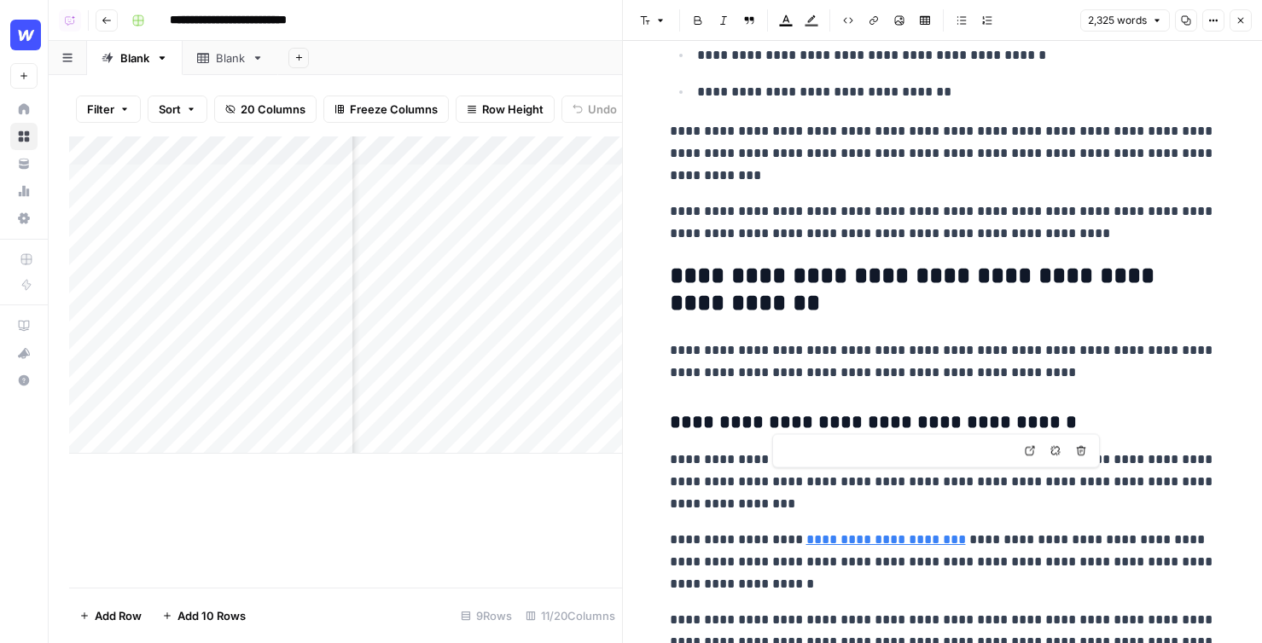
scroll to position [5849, 0]
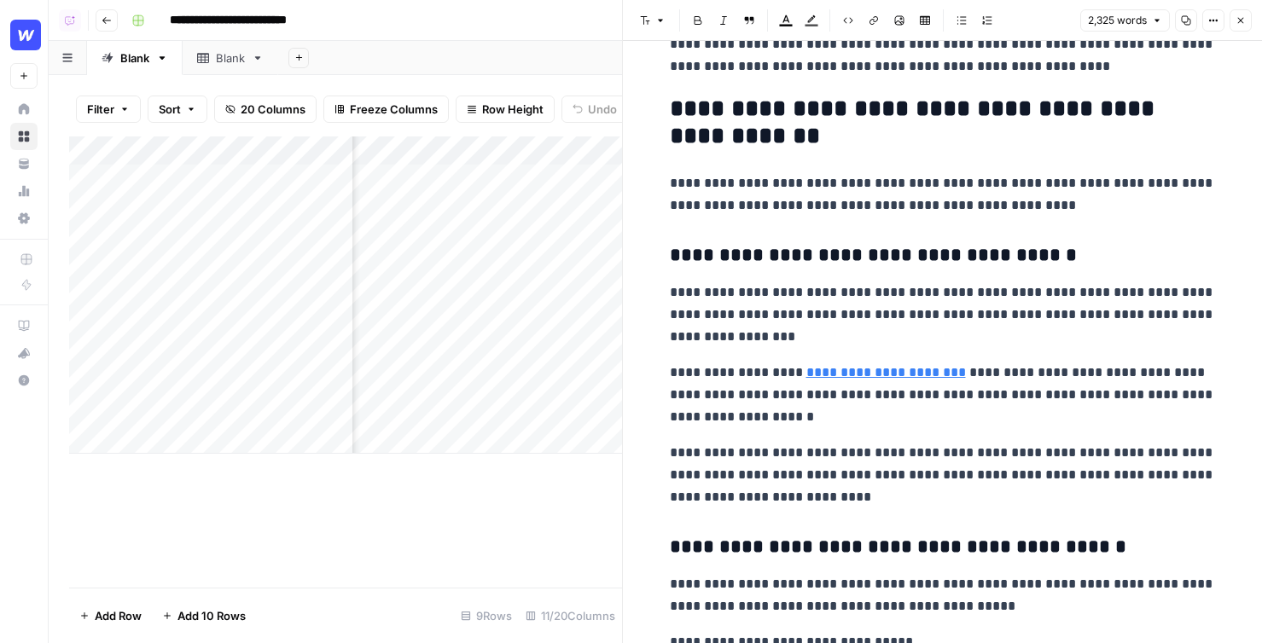
click at [1242, 35] on header "Font style Bold Italic Block quote Text color Highlight color Code block Link I…" at bounding box center [942, 20] width 639 height 41
click at [1243, 15] on button "Close" at bounding box center [1240, 20] width 22 height 22
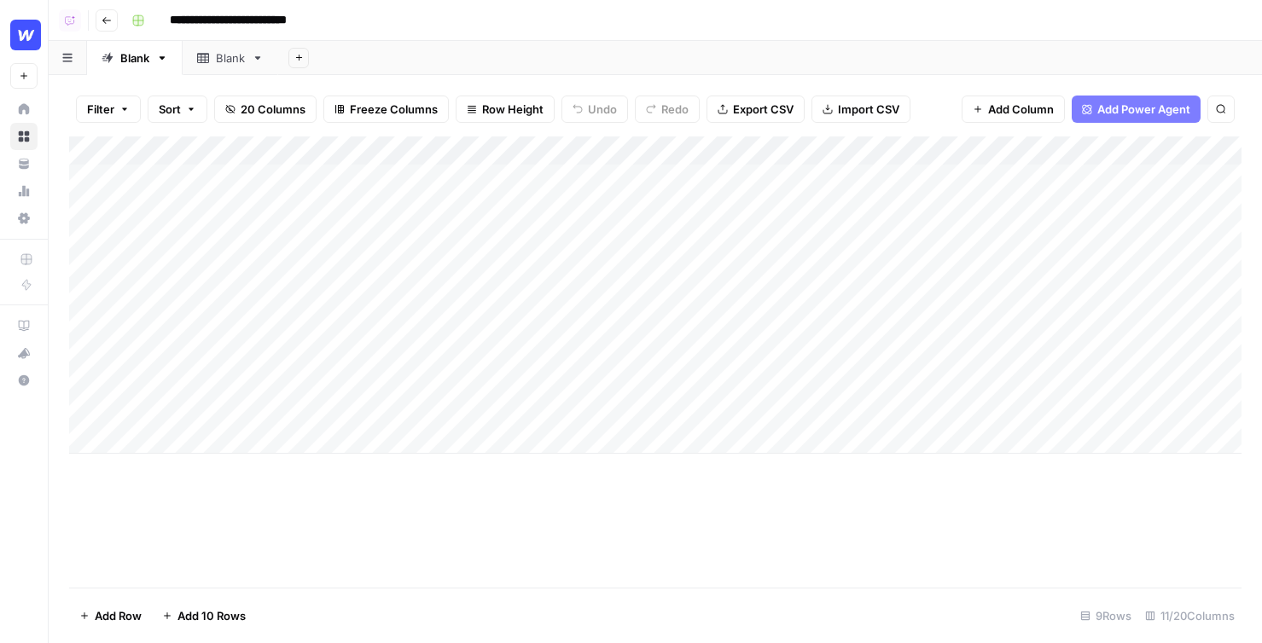
click at [476, 184] on div "Add Column" at bounding box center [655, 294] width 1172 height 317
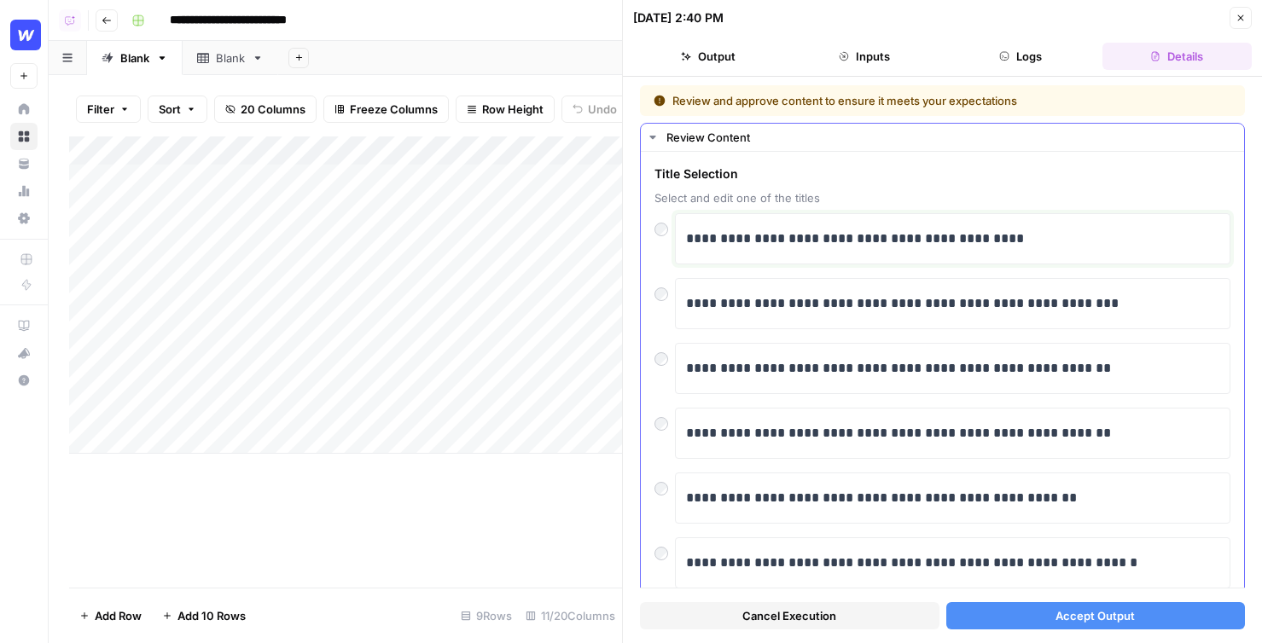
click at [776, 247] on p "**********" at bounding box center [952, 239] width 533 height 22
drag, startPoint x: 1064, startPoint y: 247, endPoint x: 722, endPoint y: 247, distance: 341.2
click at [722, 247] on p "**********" at bounding box center [952, 239] width 533 height 22
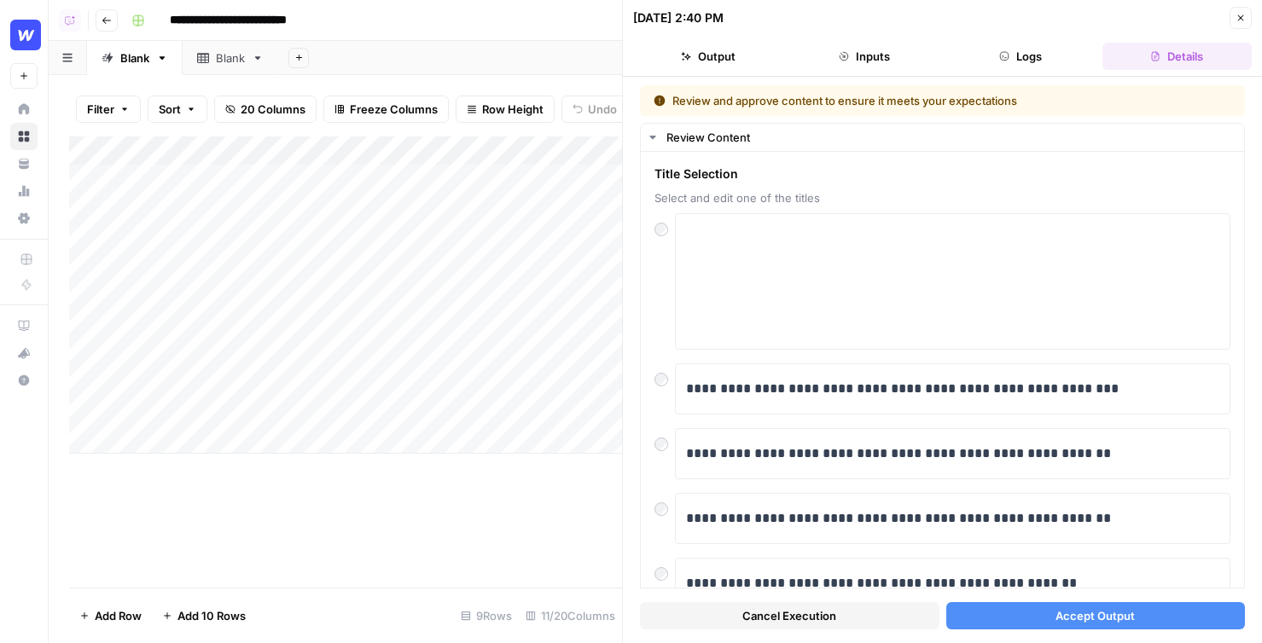
click at [1232, 12] on button "Close" at bounding box center [1240, 18] width 22 height 22
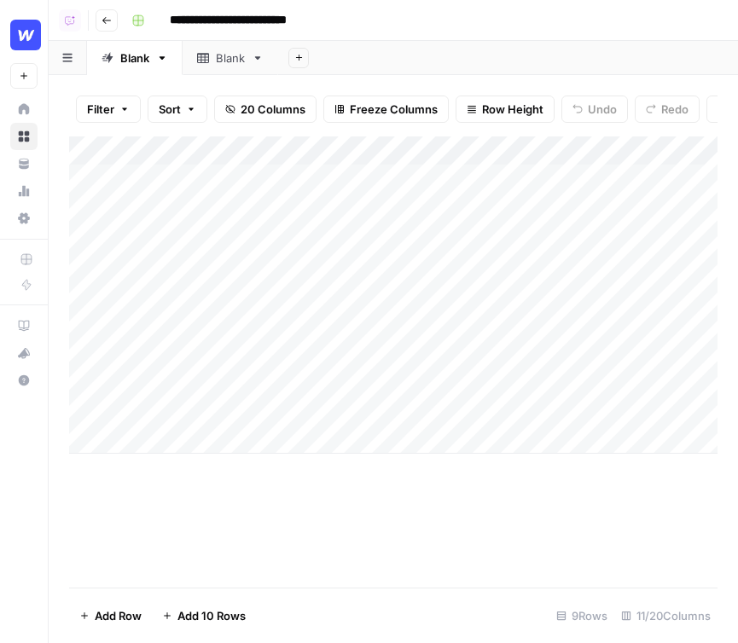
click at [536, 183] on div "Add Column" at bounding box center [393, 294] width 648 height 317
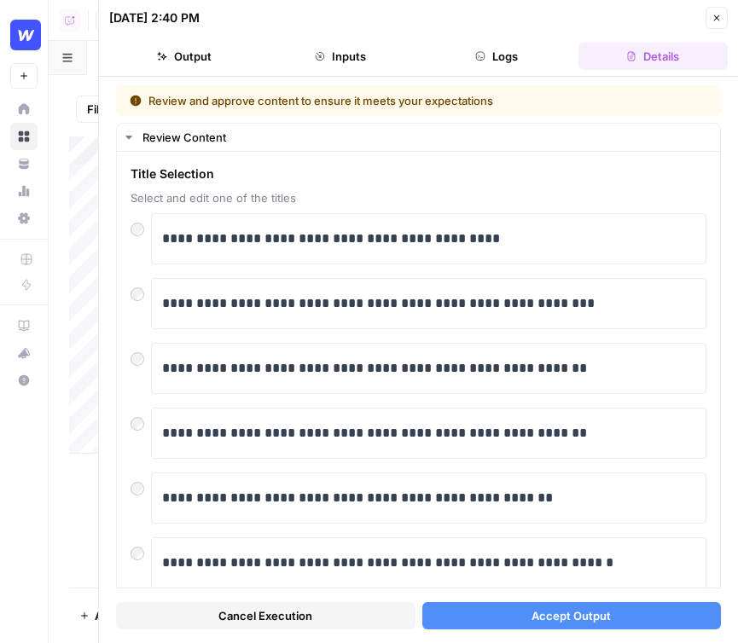
click at [718, 24] on button "Close" at bounding box center [716, 18] width 22 height 22
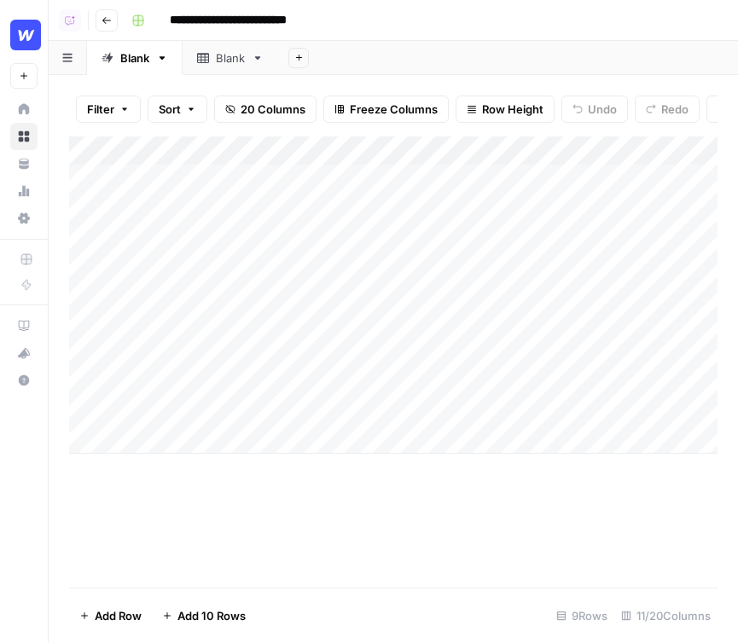
click at [465, 198] on div "Add Column" at bounding box center [393, 294] width 648 height 317
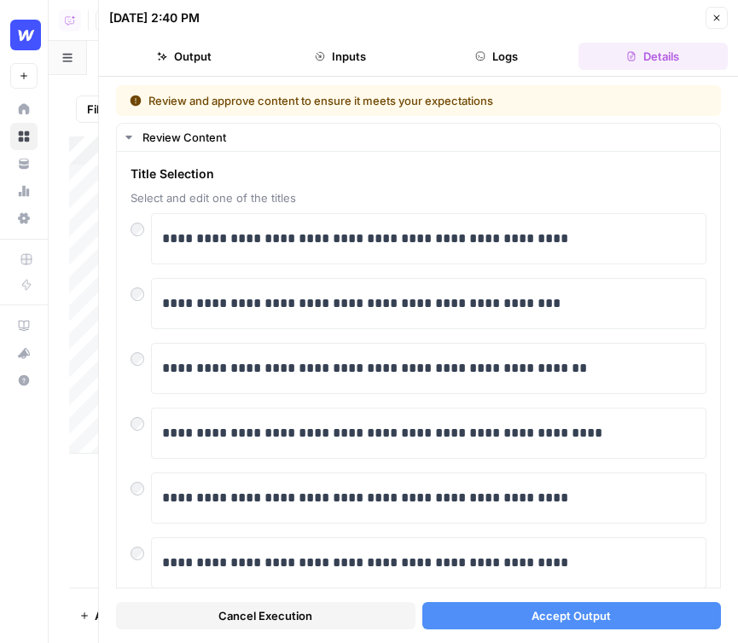
click at [583, 609] on span "Accept Output" at bounding box center [570, 615] width 79 height 17
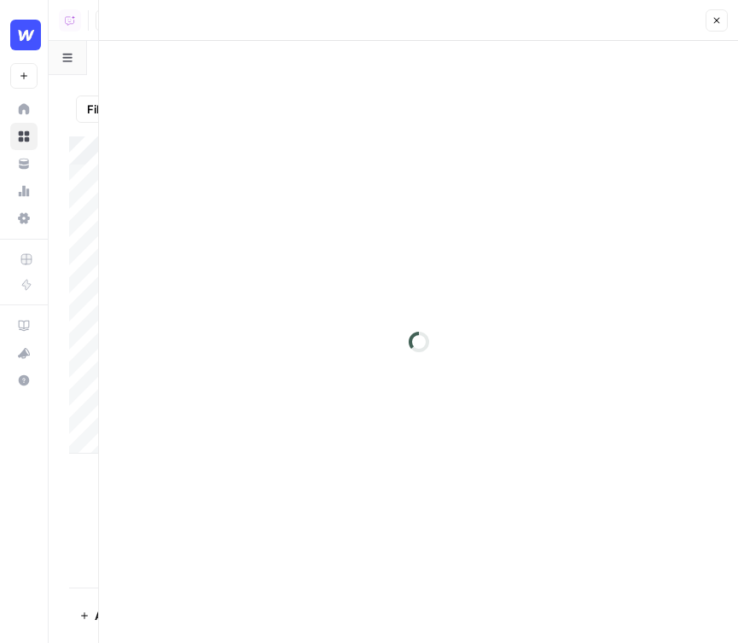
click at [718, 19] on div "Close" at bounding box center [418, 20] width 618 height 22
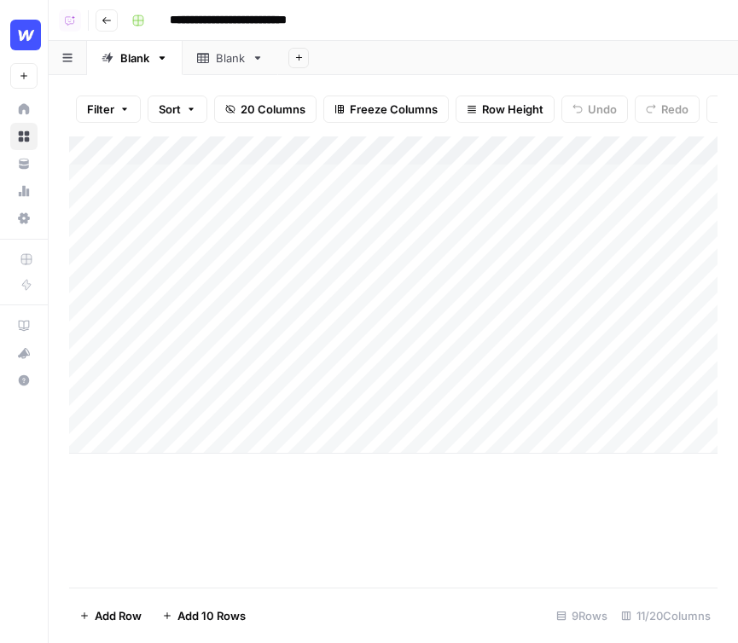
click at [477, 235] on div "Add Column" at bounding box center [393, 294] width 648 height 317
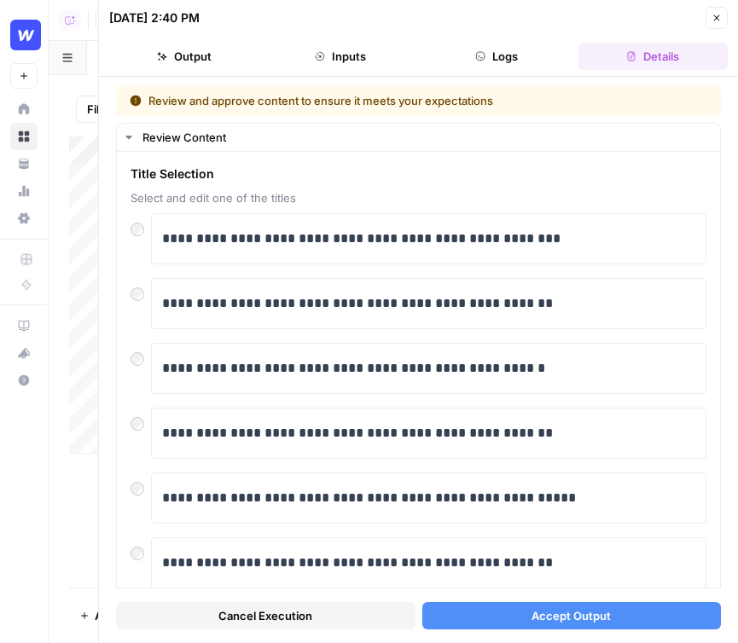
click at [619, 611] on button "Accept Output" at bounding box center [571, 615] width 299 height 27
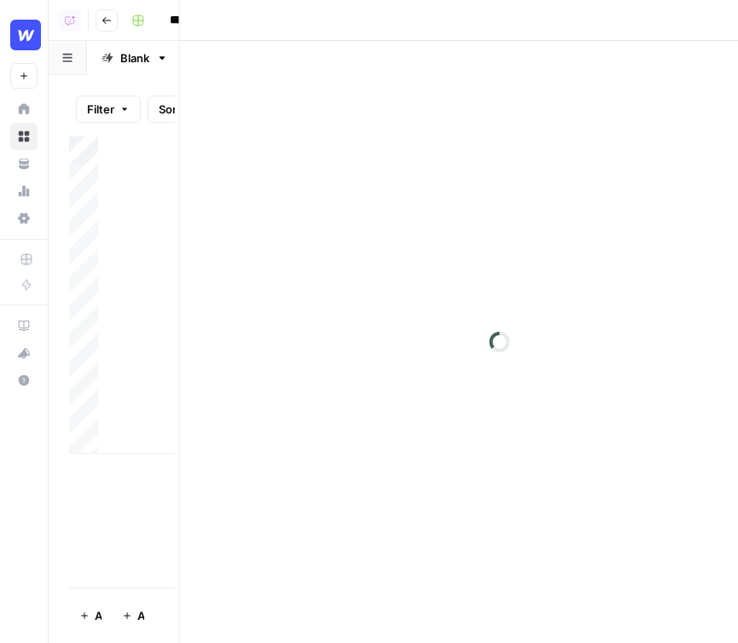
click at [721, 6] on div "Close" at bounding box center [418, 321] width 640 height 643
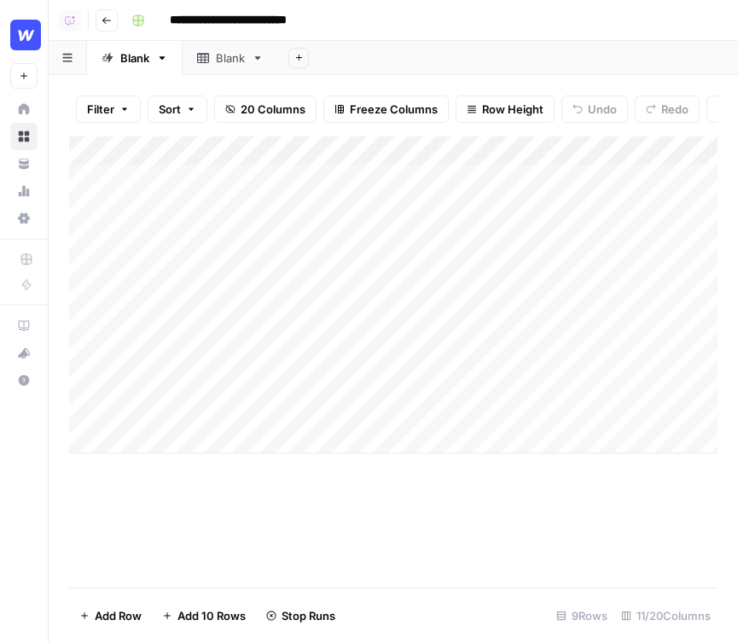
click at [465, 271] on div "Add Column" at bounding box center [393, 294] width 648 height 317
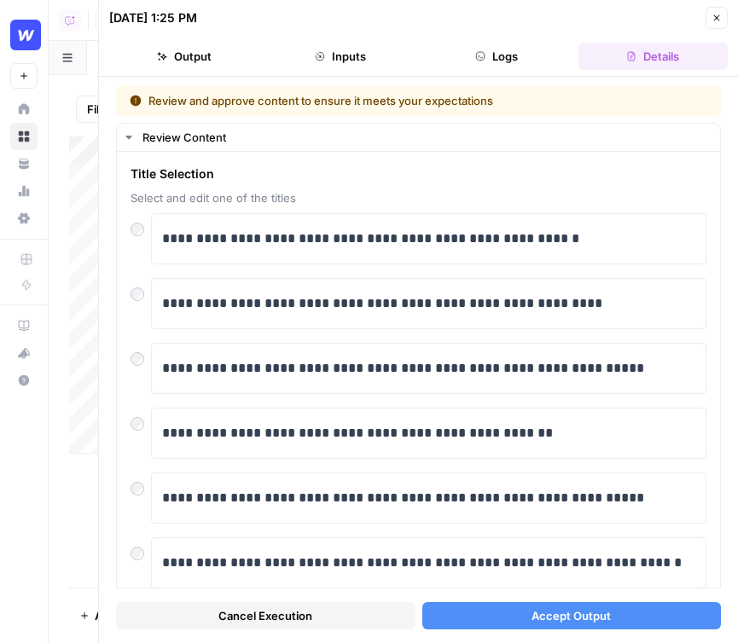
click at [594, 612] on span "Accept Output" at bounding box center [570, 615] width 79 height 17
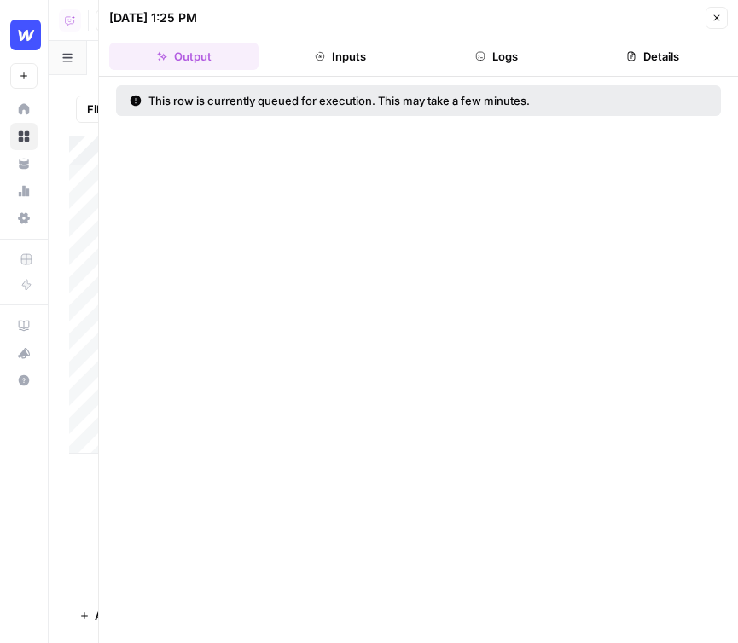
click at [722, 14] on div "08/25/25 at 1:25 PM Close" at bounding box center [418, 18] width 618 height 22
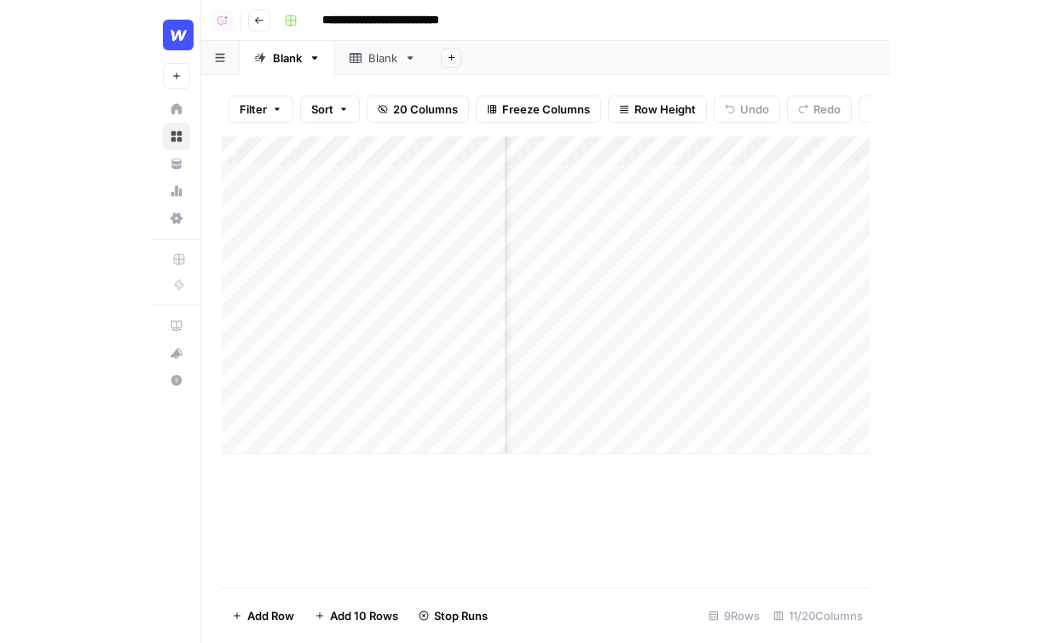
scroll to position [0, 457]
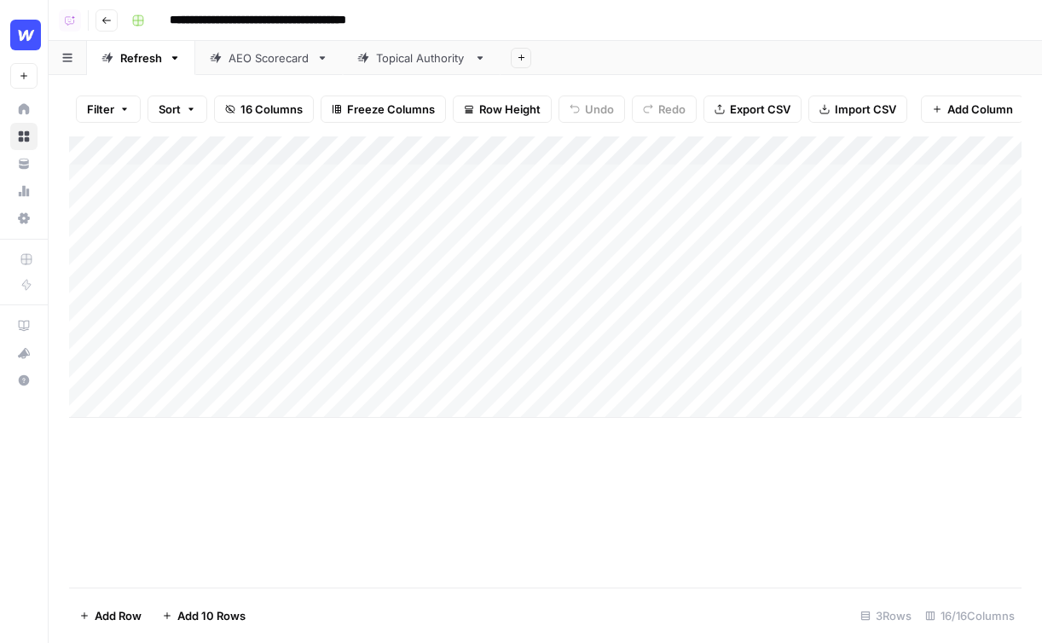
click at [421, 73] on link "Topical Authority" at bounding box center [422, 58] width 158 height 34
click at [914, 177] on div "Add Column" at bounding box center [545, 222] width 953 height 172
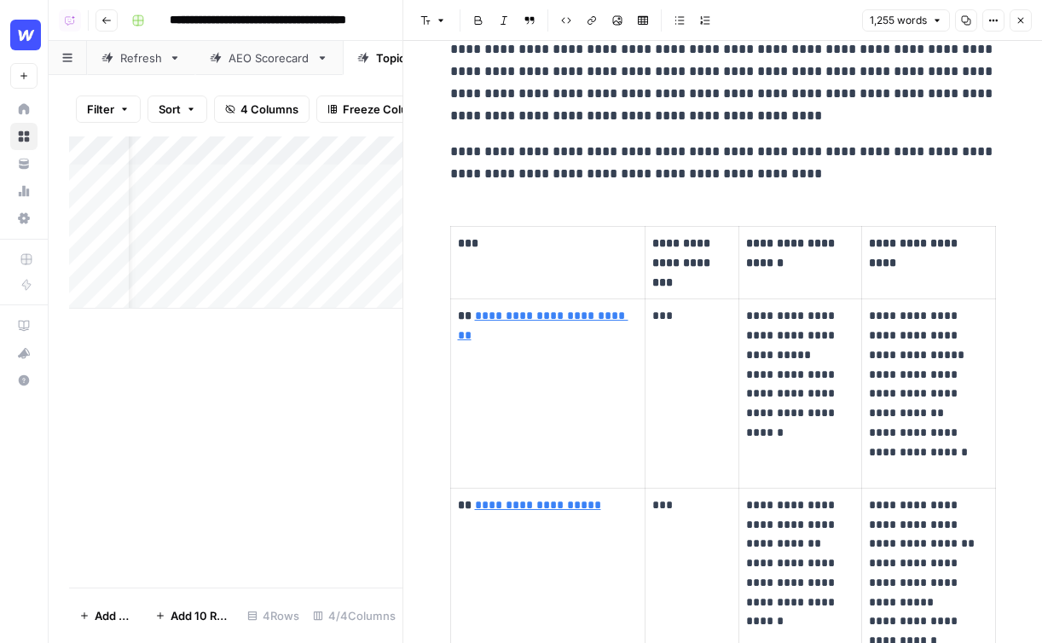
scroll to position [3737, 0]
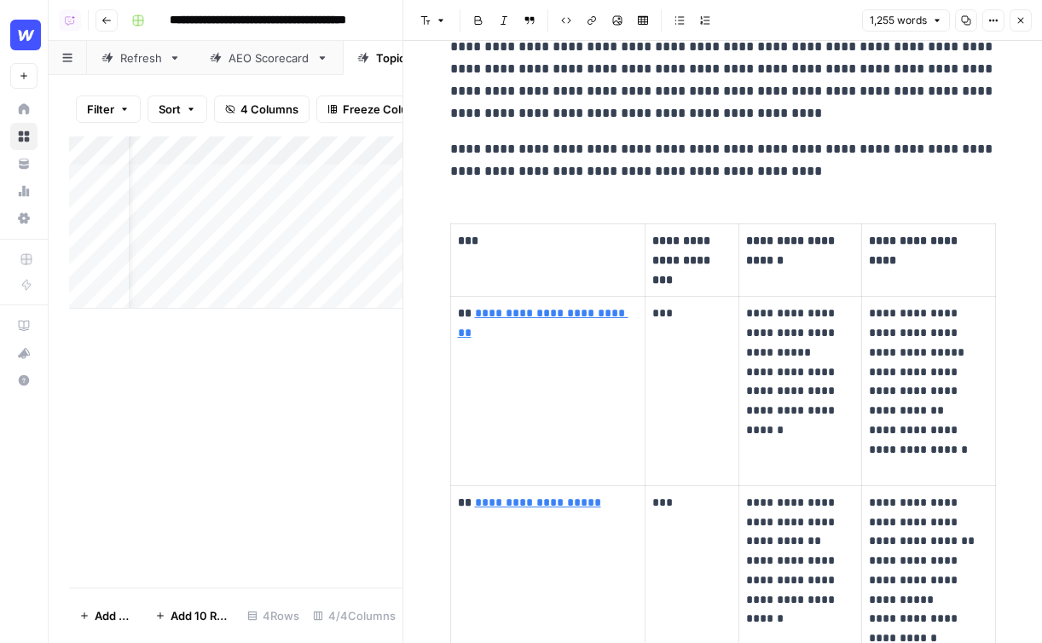
click at [140, 380] on div "Add Column" at bounding box center [236, 361] width 334 height 451
click at [1030, 26] on button "Close" at bounding box center [1021, 20] width 22 height 22
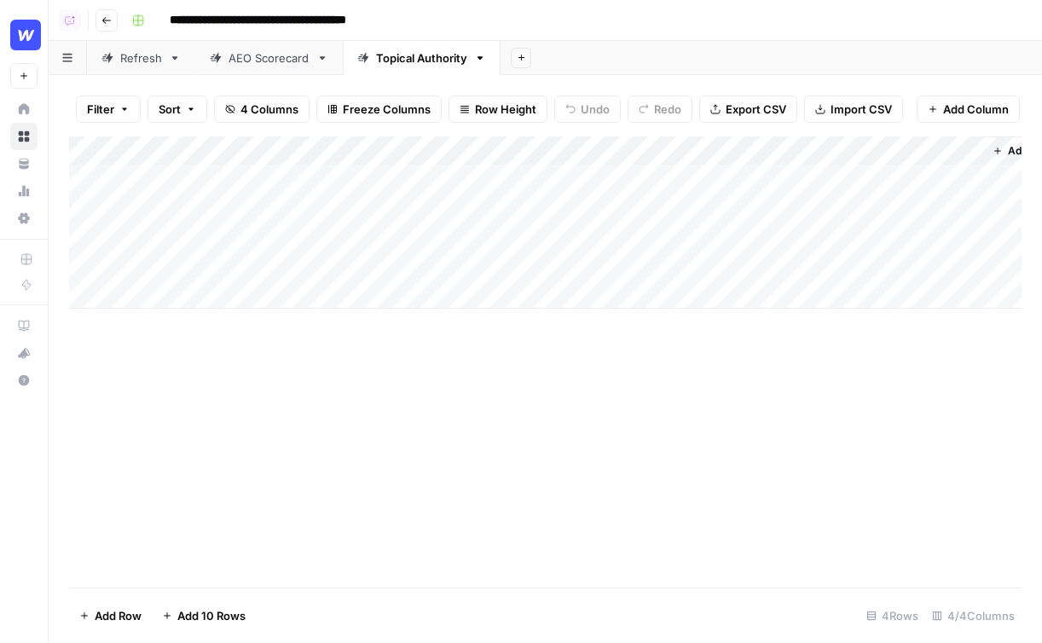
click at [111, 62] on icon at bounding box center [108, 58] width 12 height 12
drag, startPoint x: 239, startPoint y: 197, endPoint x: 228, endPoint y: 560, distance: 362.7
click at [228, 560] on div "Add Column" at bounding box center [545, 361] width 953 height 451
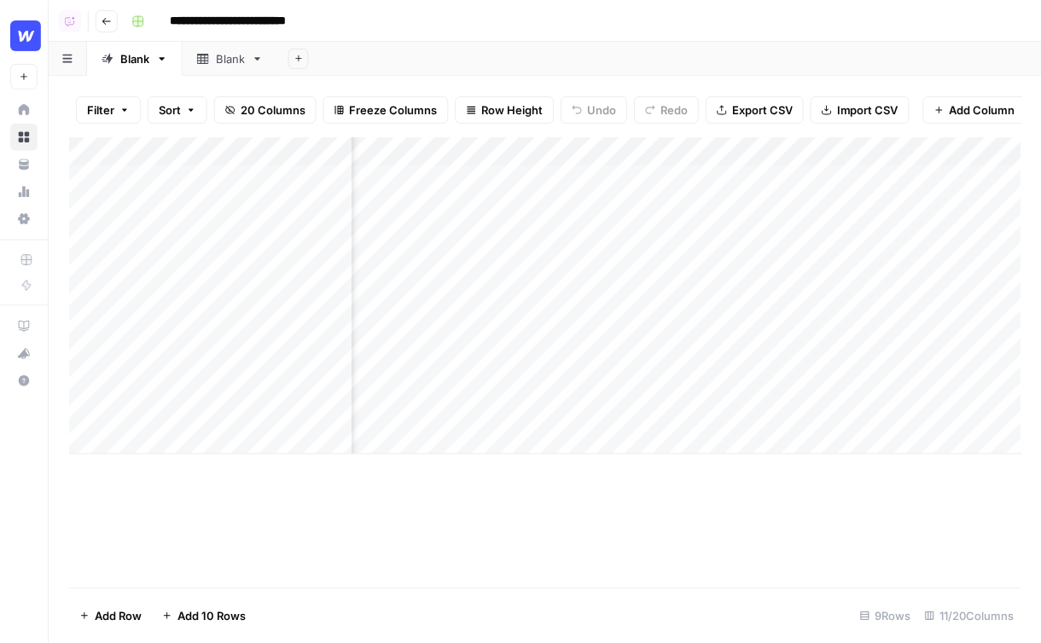
scroll to position [0, 91]
